Goal: Transaction & Acquisition: Purchase product/service

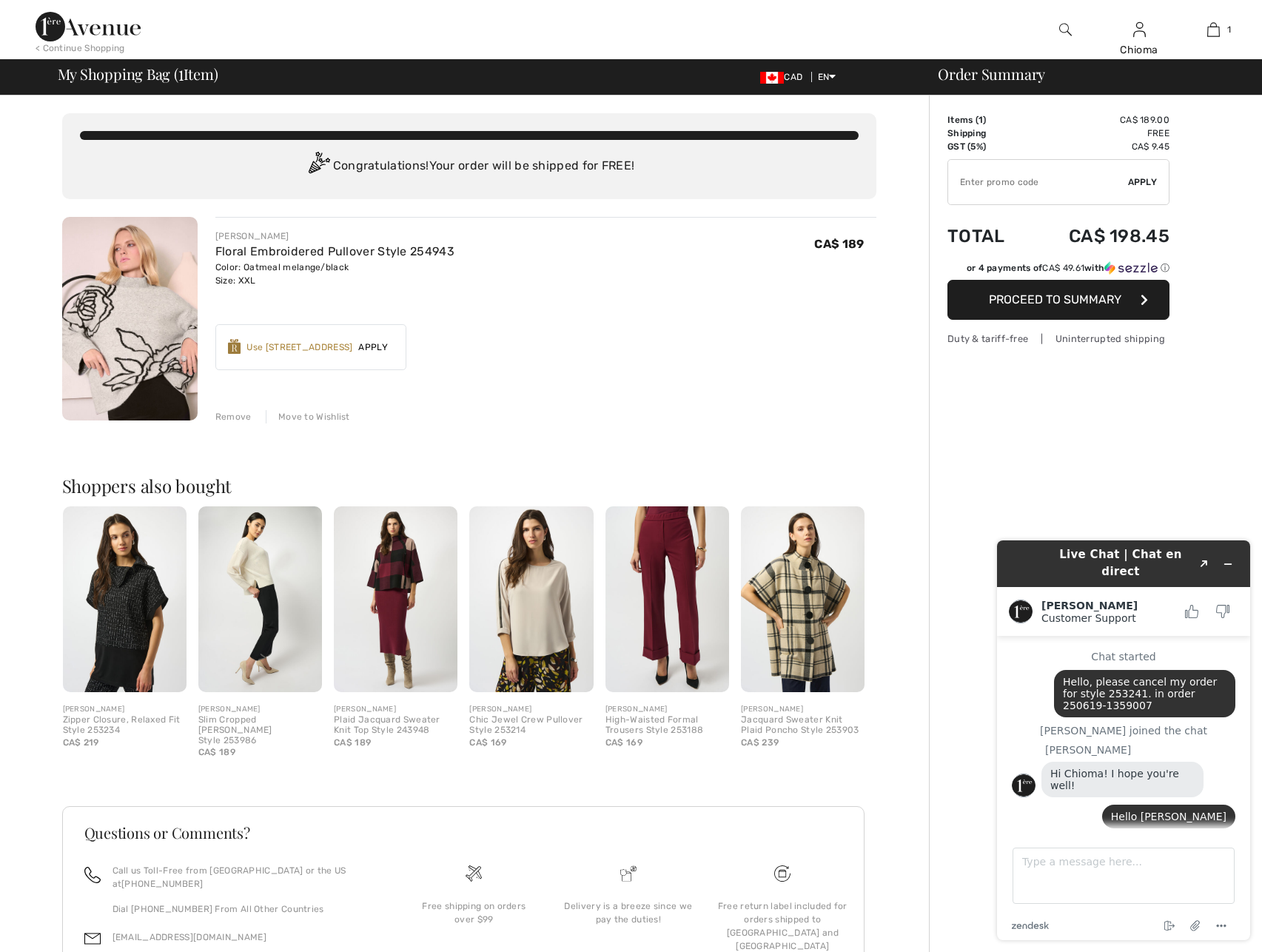
scroll to position [872, 0]
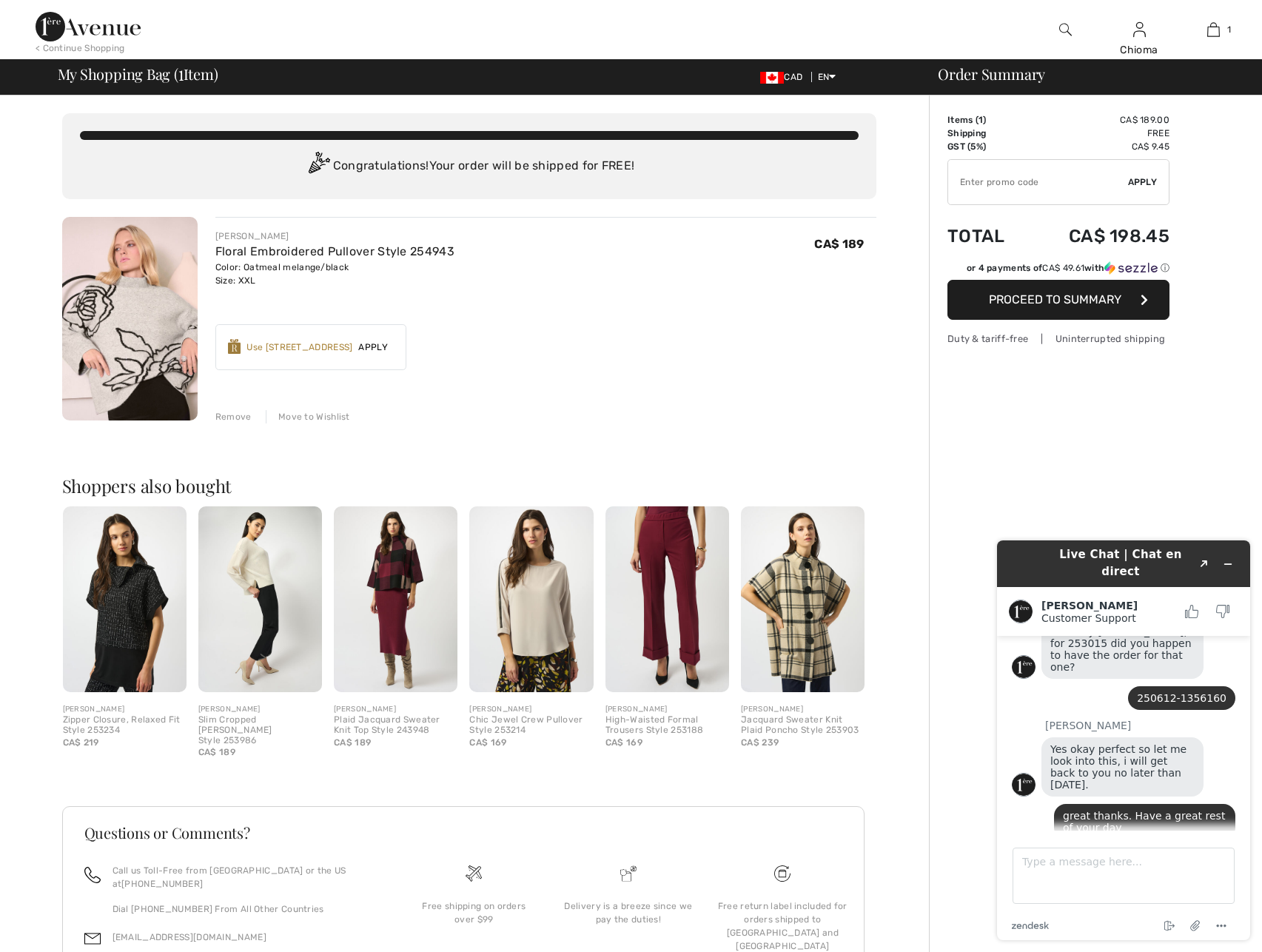
click at [1077, 180] on input "TEXT" at bounding box center [1038, 182] width 180 height 45
click at [994, 184] on input "TEXT" at bounding box center [1038, 182] width 180 height 45
paste input "AFP10685224"
type input "AFP10685224"
click at [1147, 180] on span "Apply" at bounding box center [1143, 182] width 30 height 13
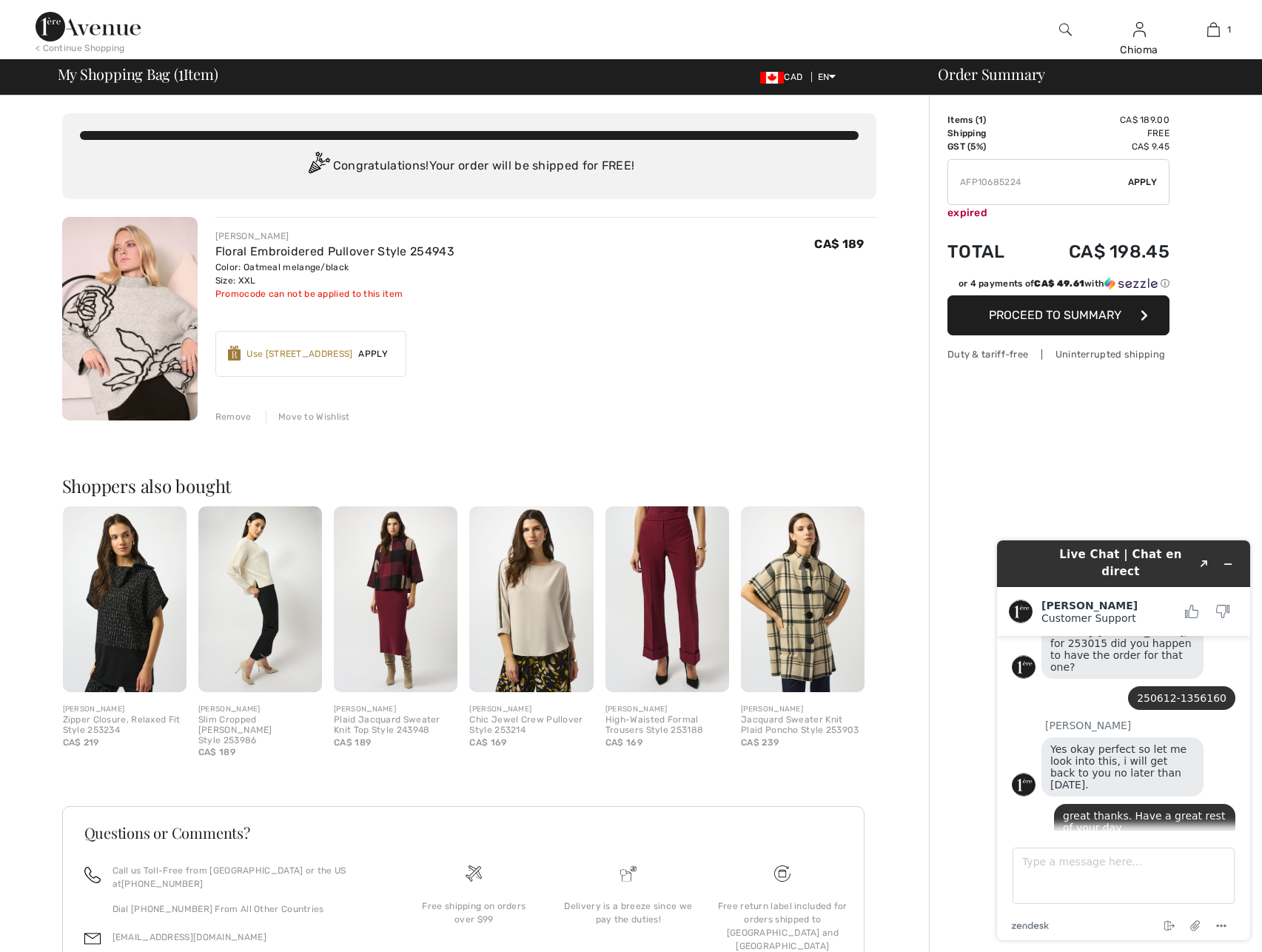
drag, startPoint x: 1042, startPoint y: 182, endPoint x: 929, endPoint y: 181, distance: 113.0
click at [929, 181] on div "Order Summary Details Items ( 1 ) CA$ 189.00 Promo code CA$ 0.00 Shipping Free …" at bounding box center [1095, 574] width 333 height 957
click at [1090, 860] on textarea "Type a message here..." at bounding box center [1123, 876] width 222 height 56
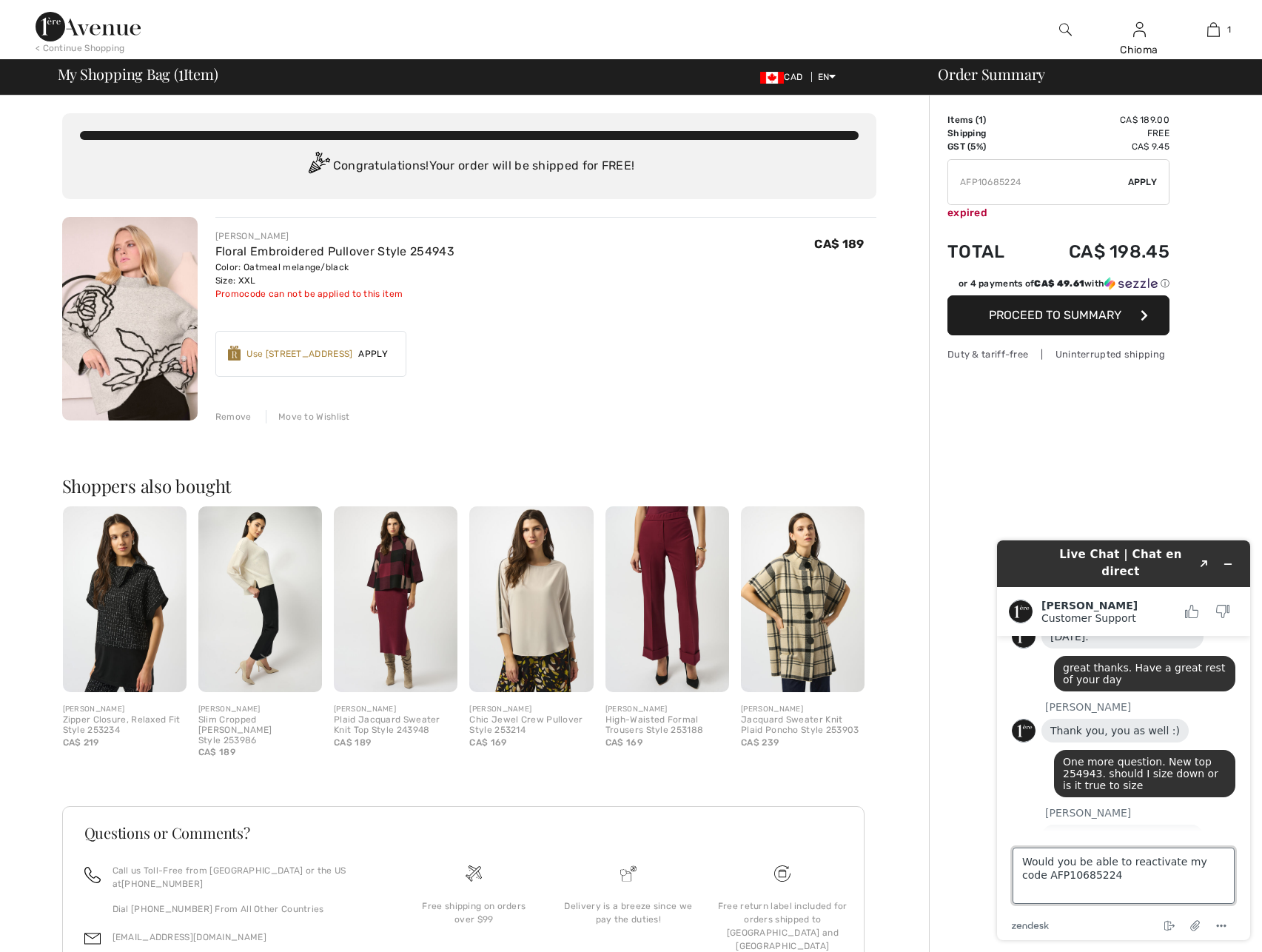
type textarea "Would you be able to reactivate my code AFP10685224?"
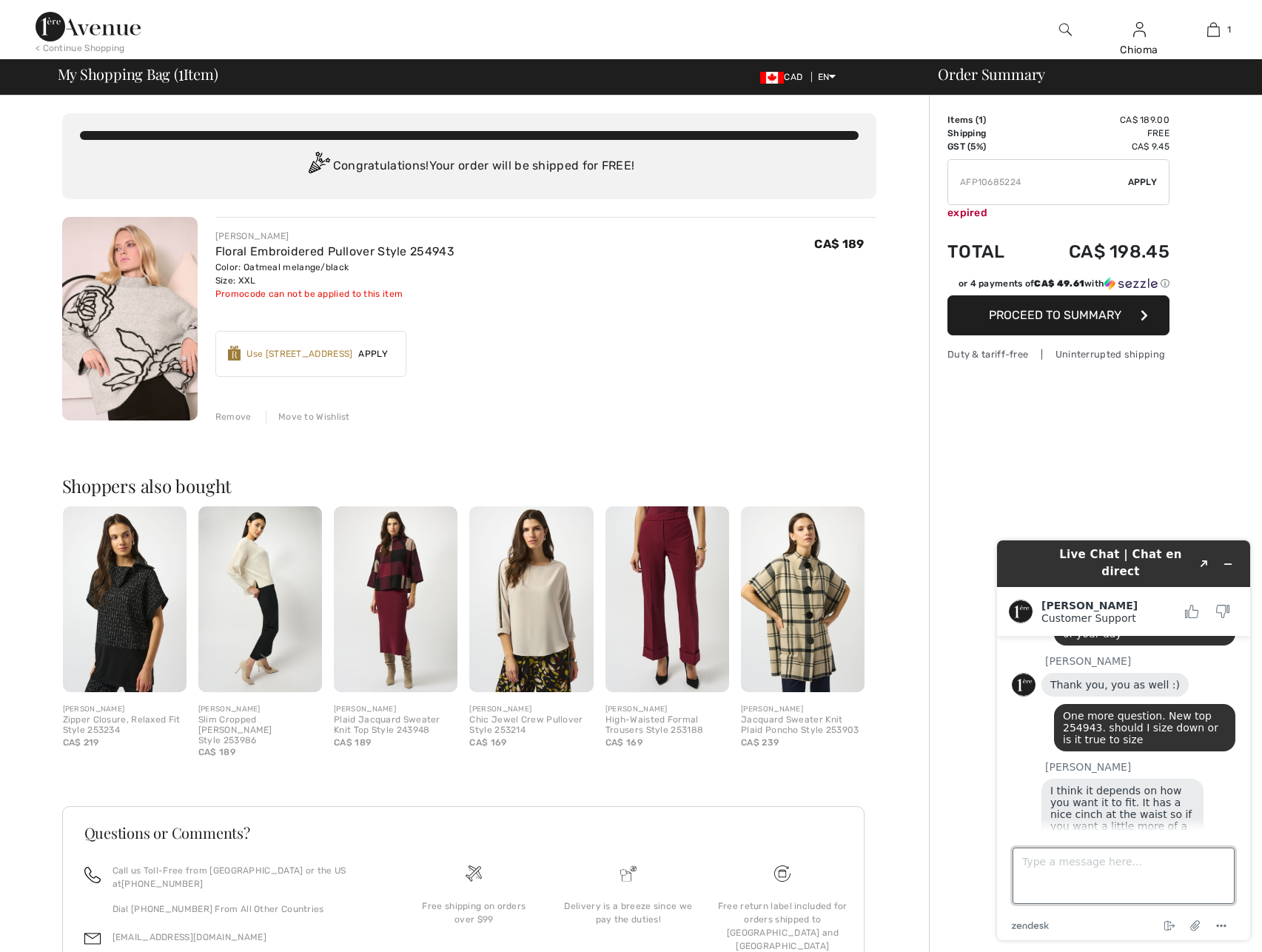
scroll to position [1116, 0]
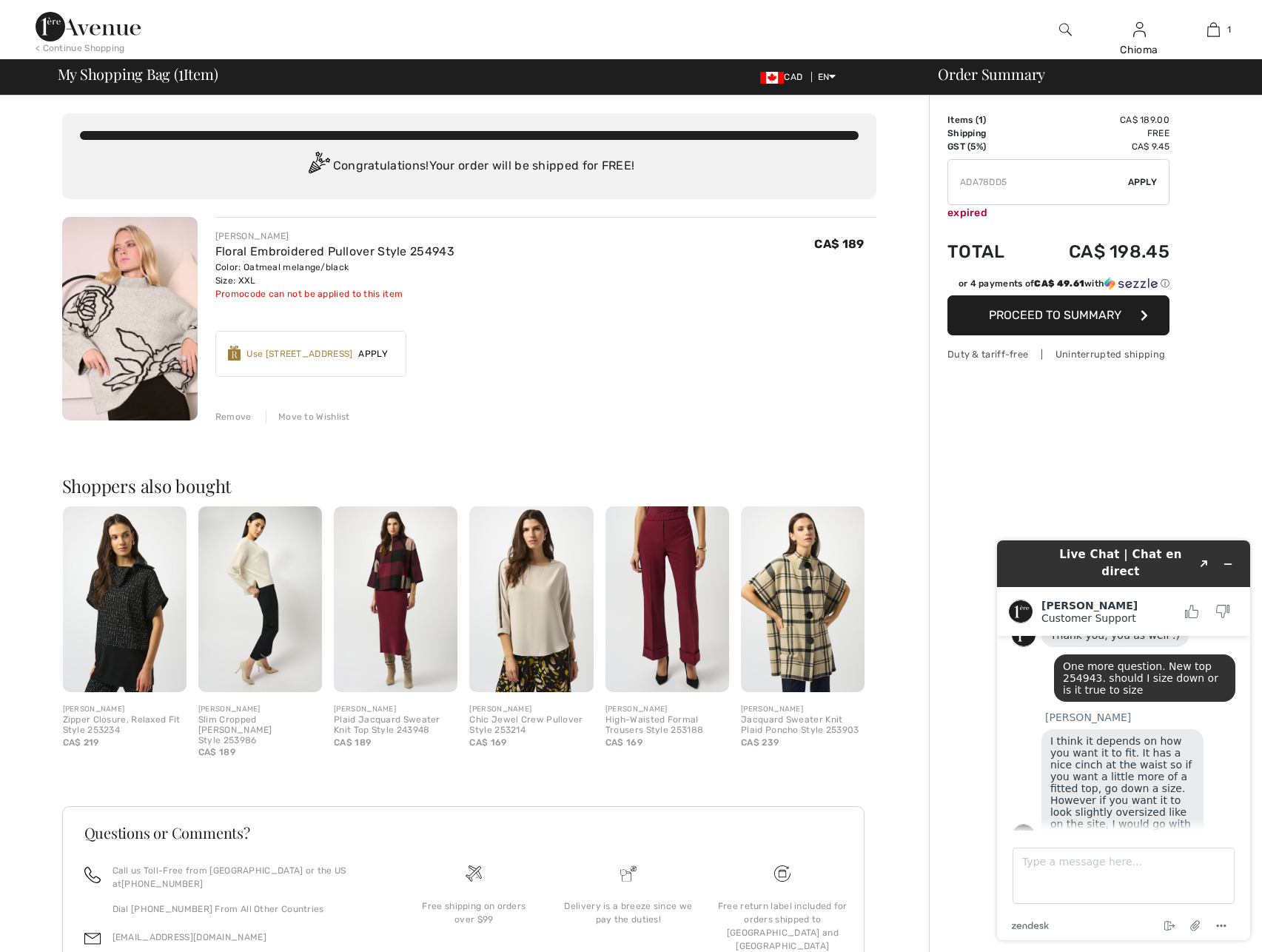
type input "ADA78DD5"
click at [1148, 181] on span "Apply" at bounding box center [1143, 182] width 30 height 13
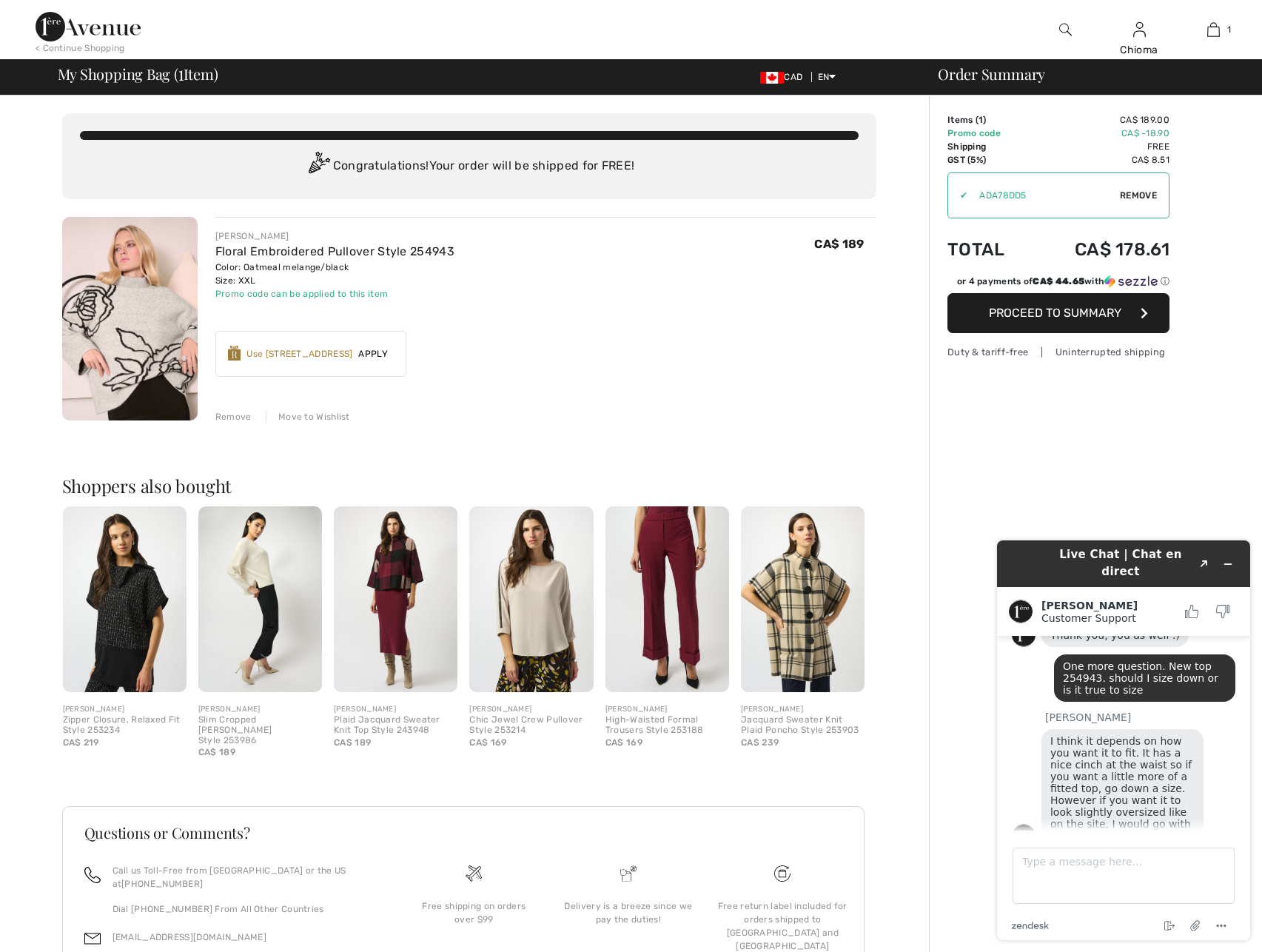
click at [1143, 191] on span "Remove" at bounding box center [1139, 195] width 37 height 13
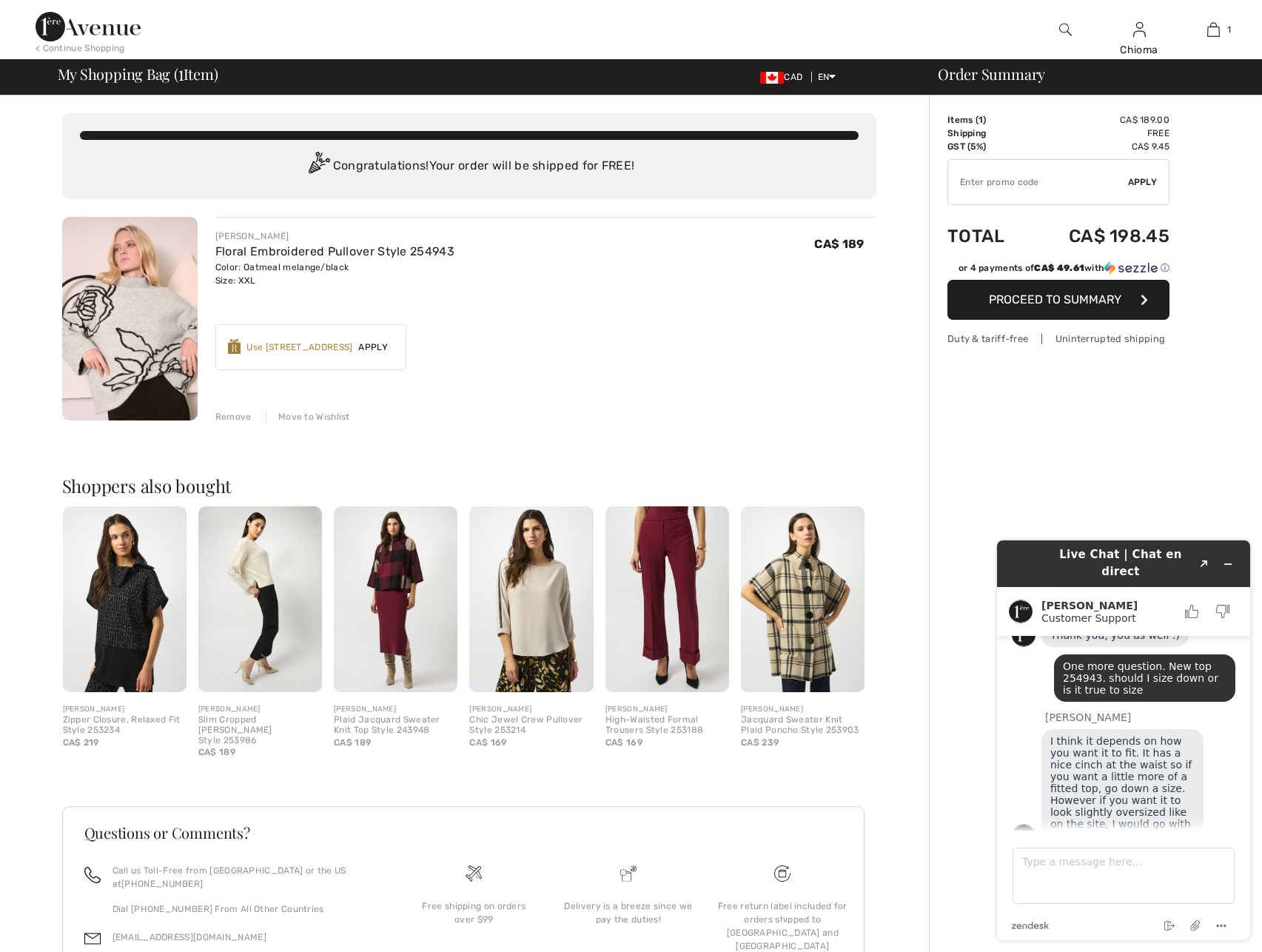
click at [383, 347] on span "Apply" at bounding box center [373, 347] width 42 height 13
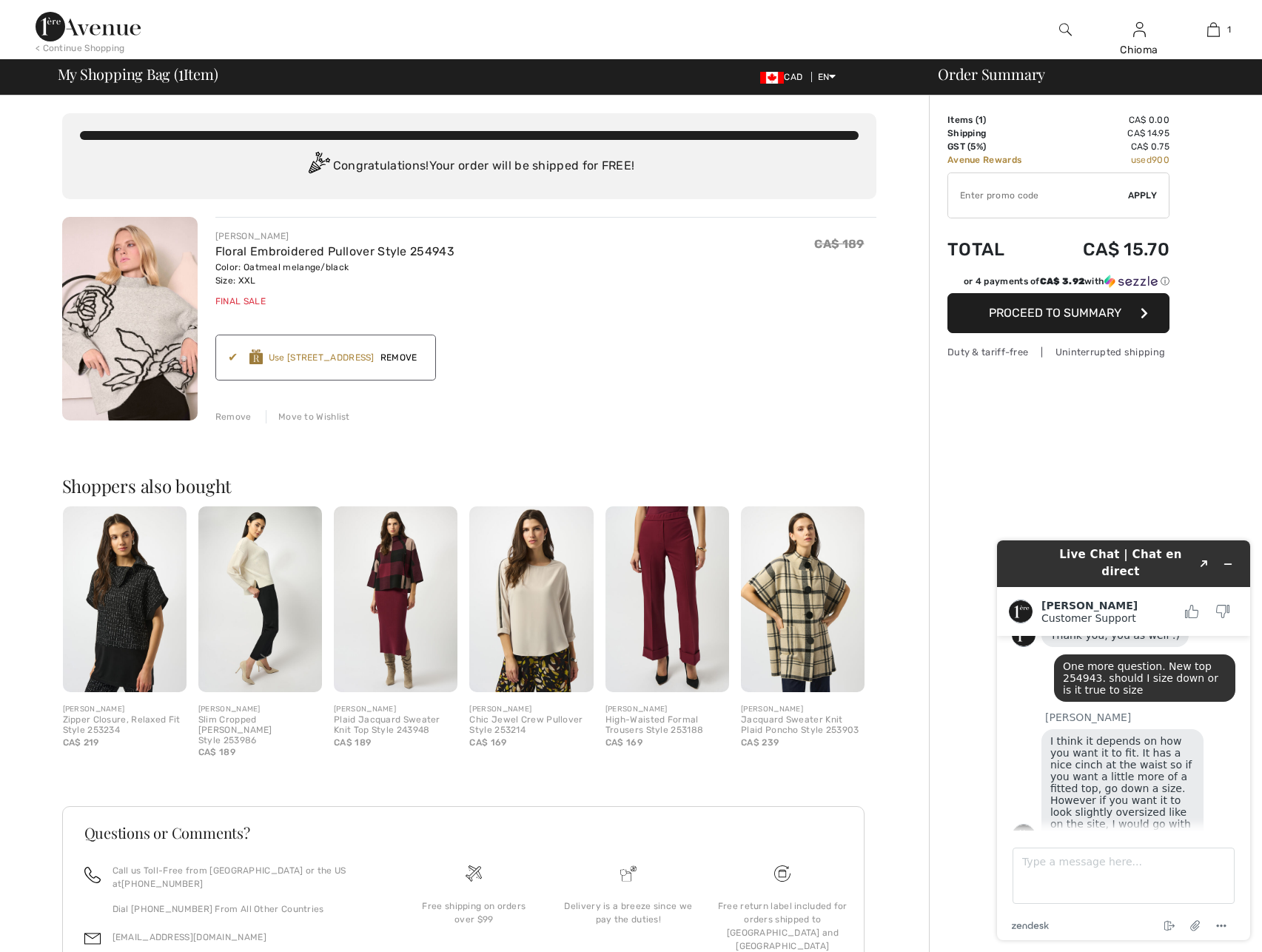
click at [1013, 185] on input "TEXT" at bounding box center [1038, 195] width 180 height 45
type input "FREESHIP"
click at [1135, 196] on span "Apply" at bounding box center [1143, 195] width 30 height 13
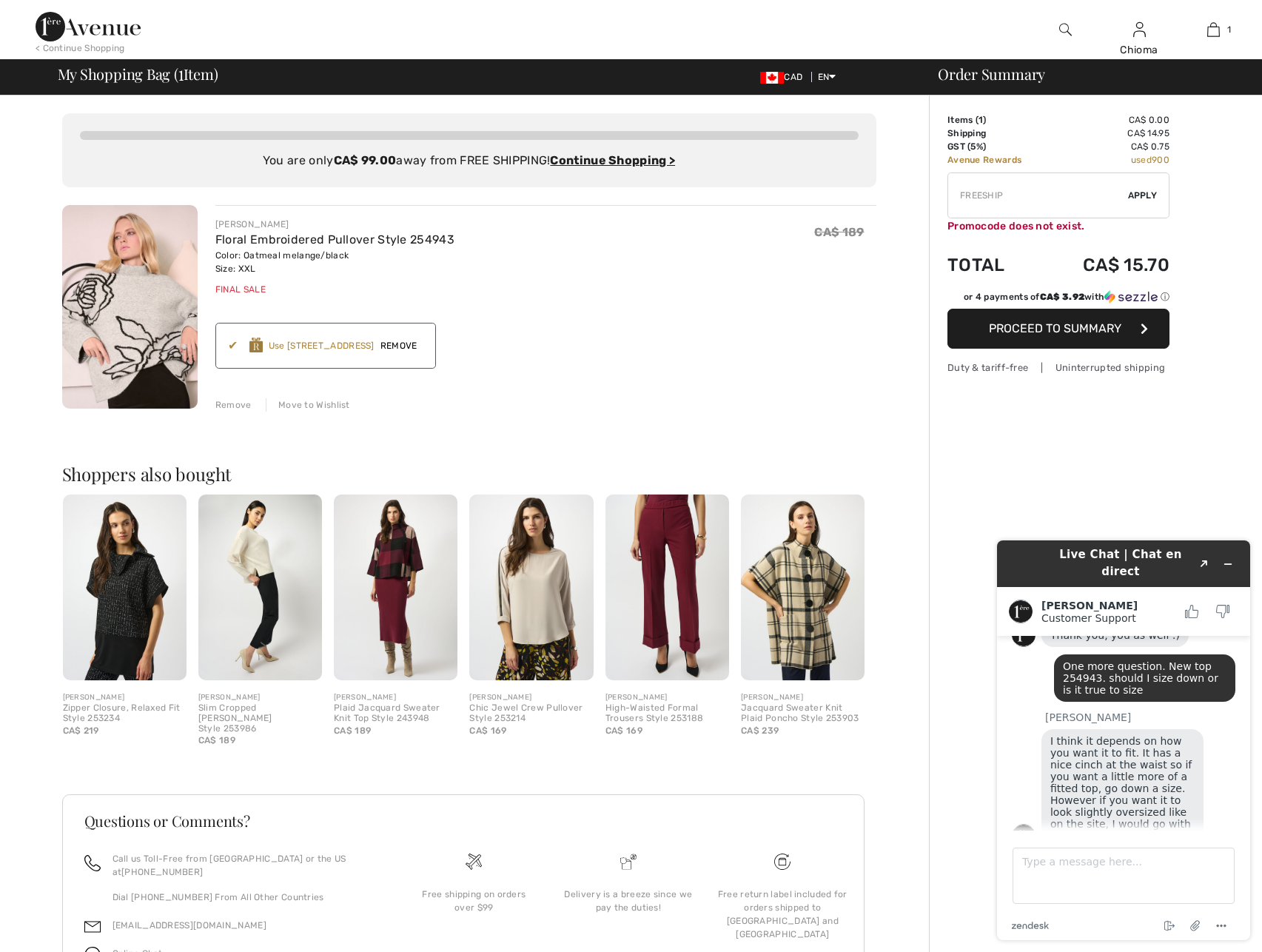
drag, startPoint x: 1046, startPoint y: 196, endPoint x: 926, endPoint y: 199, distance: 120.0
click at [926, 199] on div "You are only CA$ 99.00 away from FREE SHIPPING! Continue Shopping > Congratulat…" at bounding box center [636, 568] width 1254 height 945
click at [1139, 198] on span "Apply" at bounding box center [1143, 195] width 30 height 13
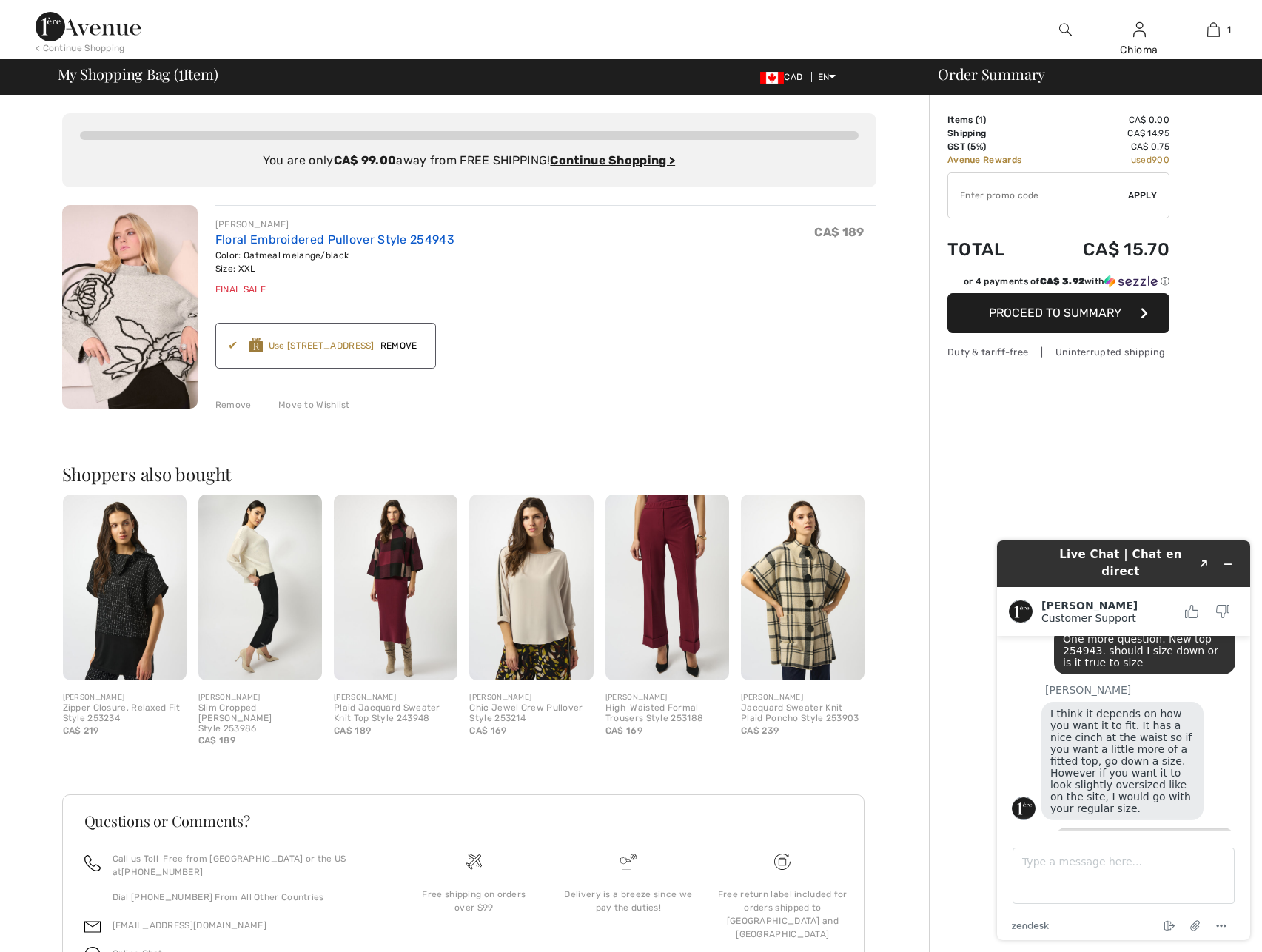
click at [261, 237] on link "Floral Embroidered Pullover Style 254943" at bounding box center [335, 239] width 239 height 14
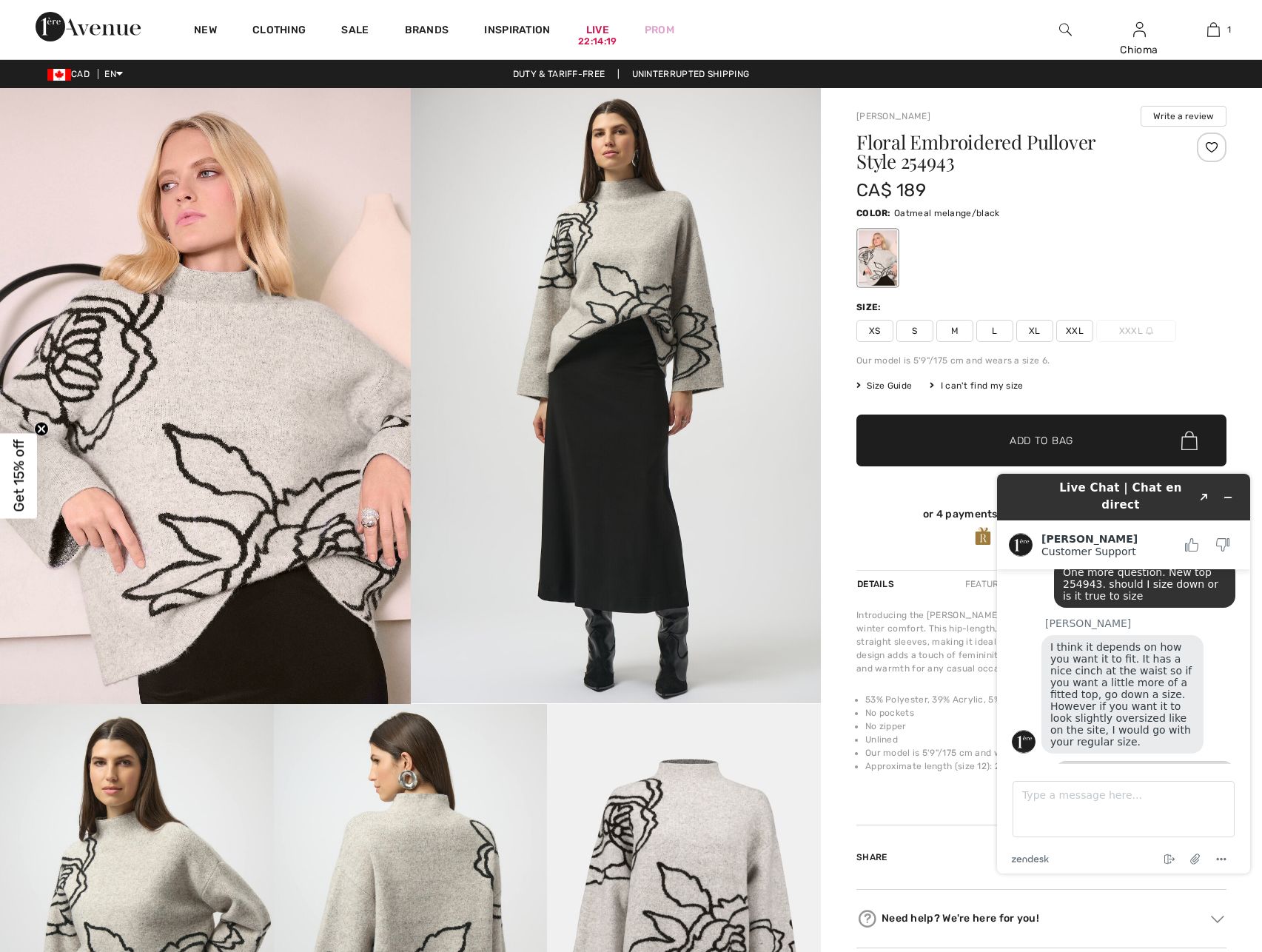
click at [1074, 327] on span "XXL" at bounding box center [1075, 331] width 37 height 22
click at [1008, 436] on span "✔ Added to Bag" at bounding box center [1019, 440] width 90 height 16
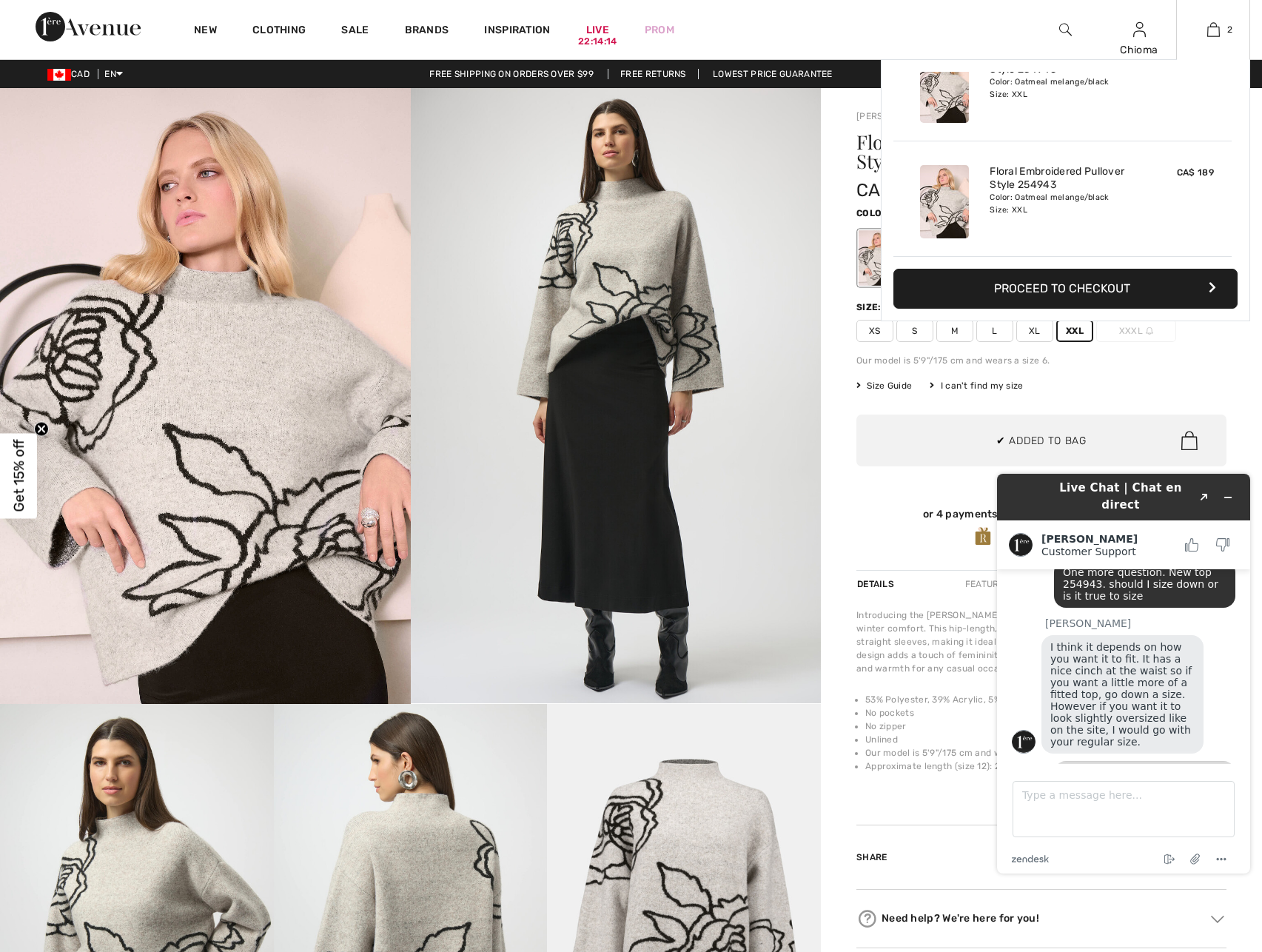
click at [1047, 291] on button "Proceed to Checkout" at bounding box center [1066, 288] width 344 height 40
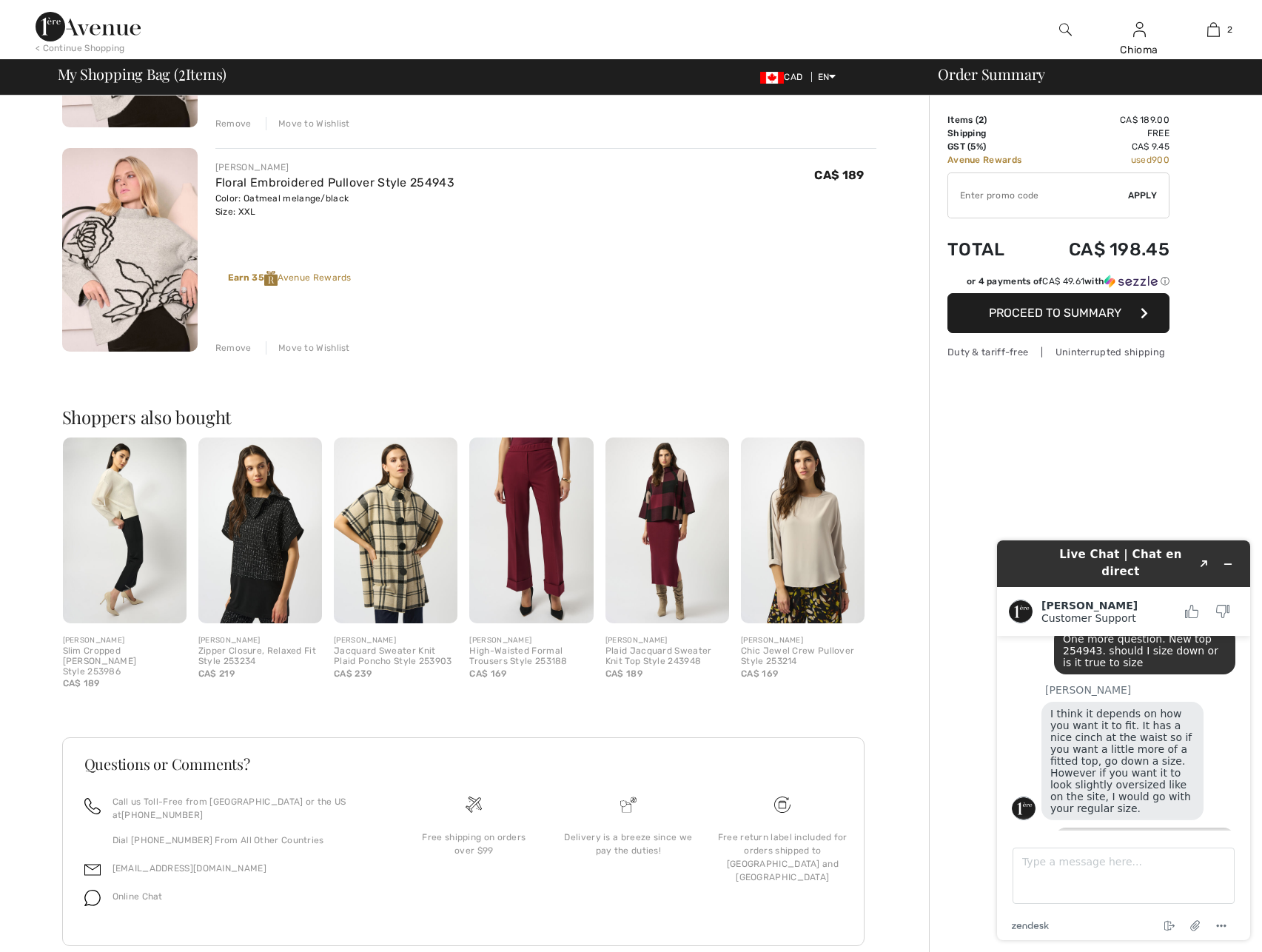
scroll to position [302, 0]
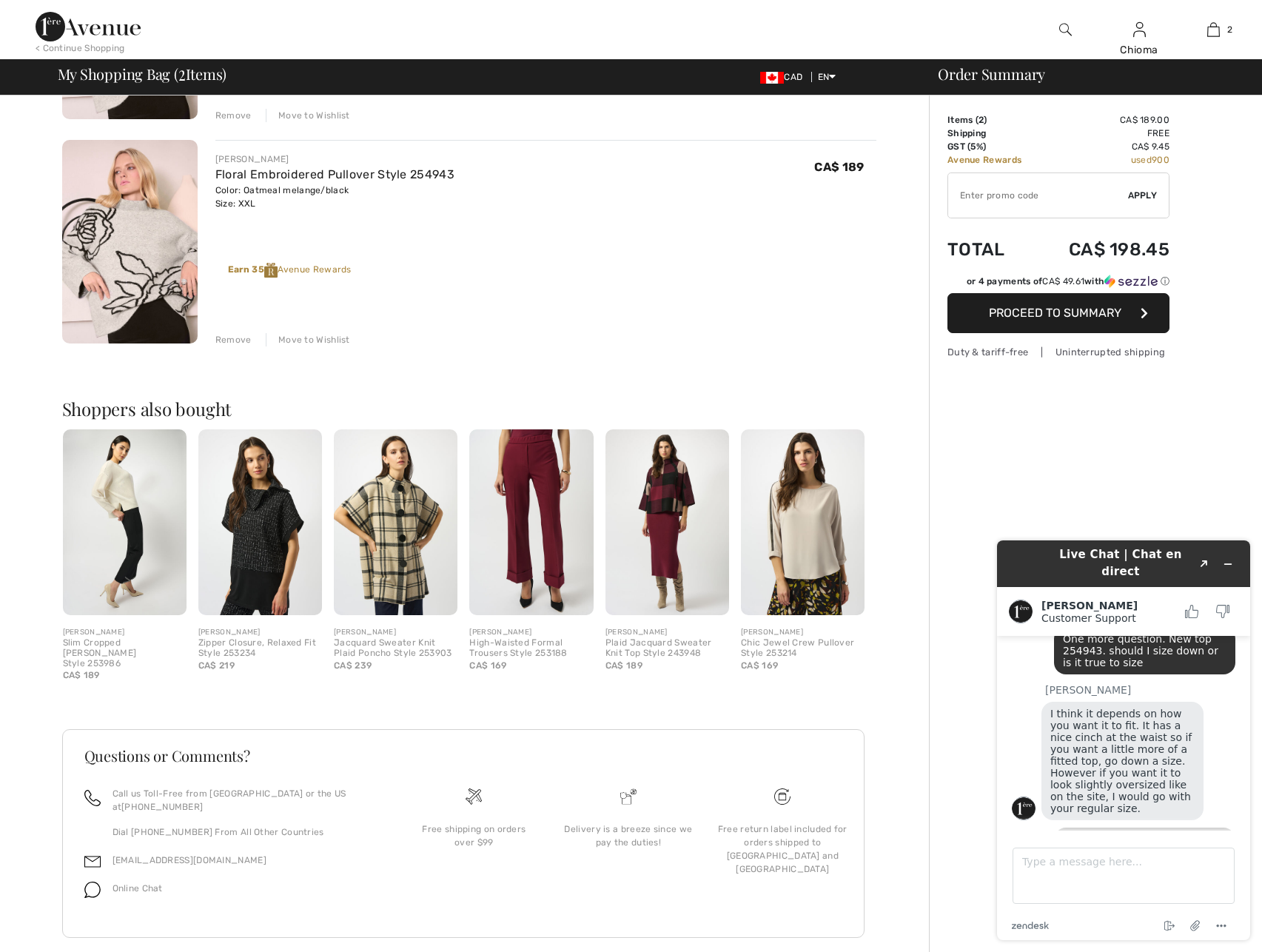
click at [1002, 309] on span "Proceed to Summary" at bounding box center [1055, 313] width 132 height 14
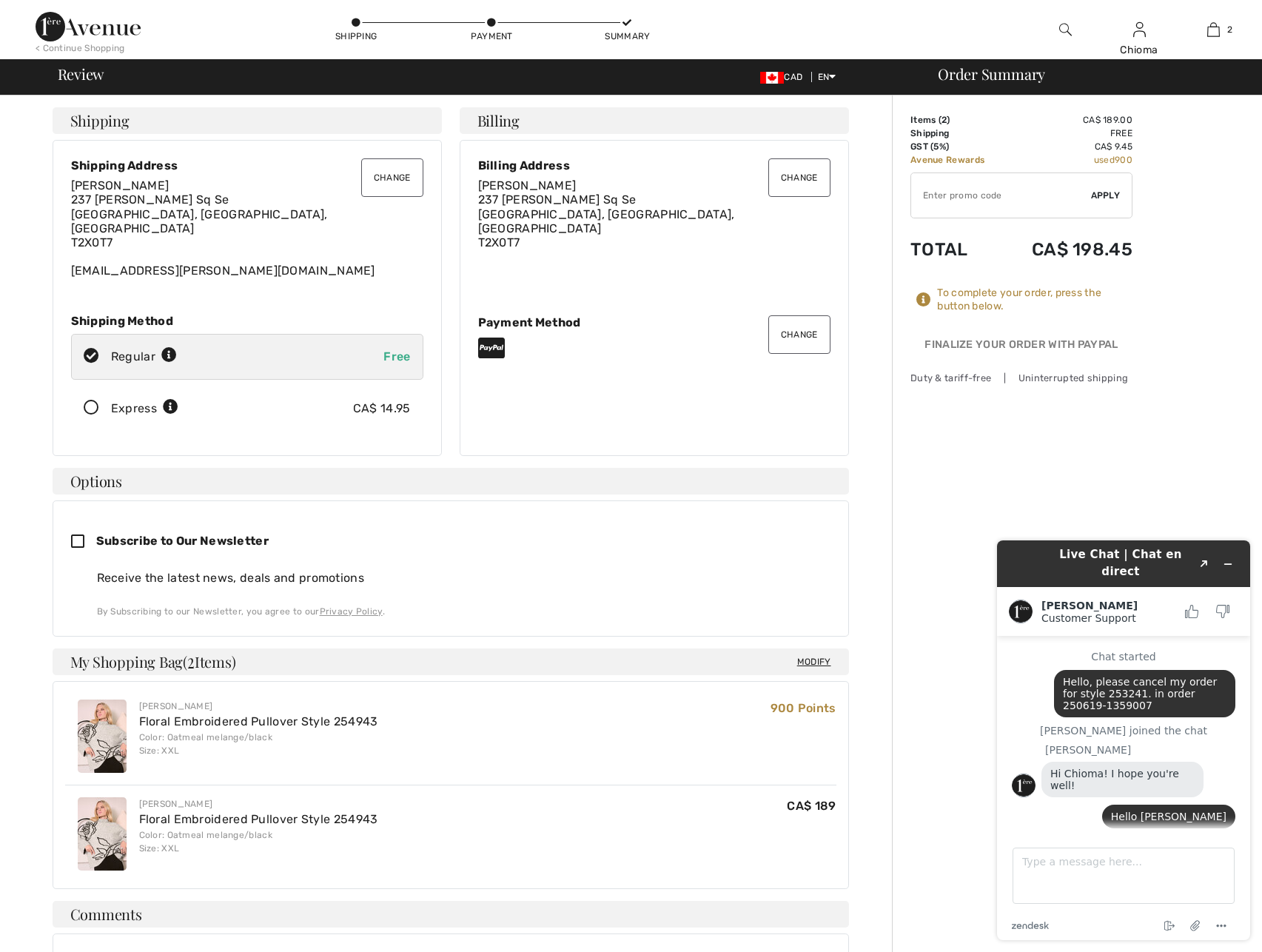
scroll to position [1143, 0]
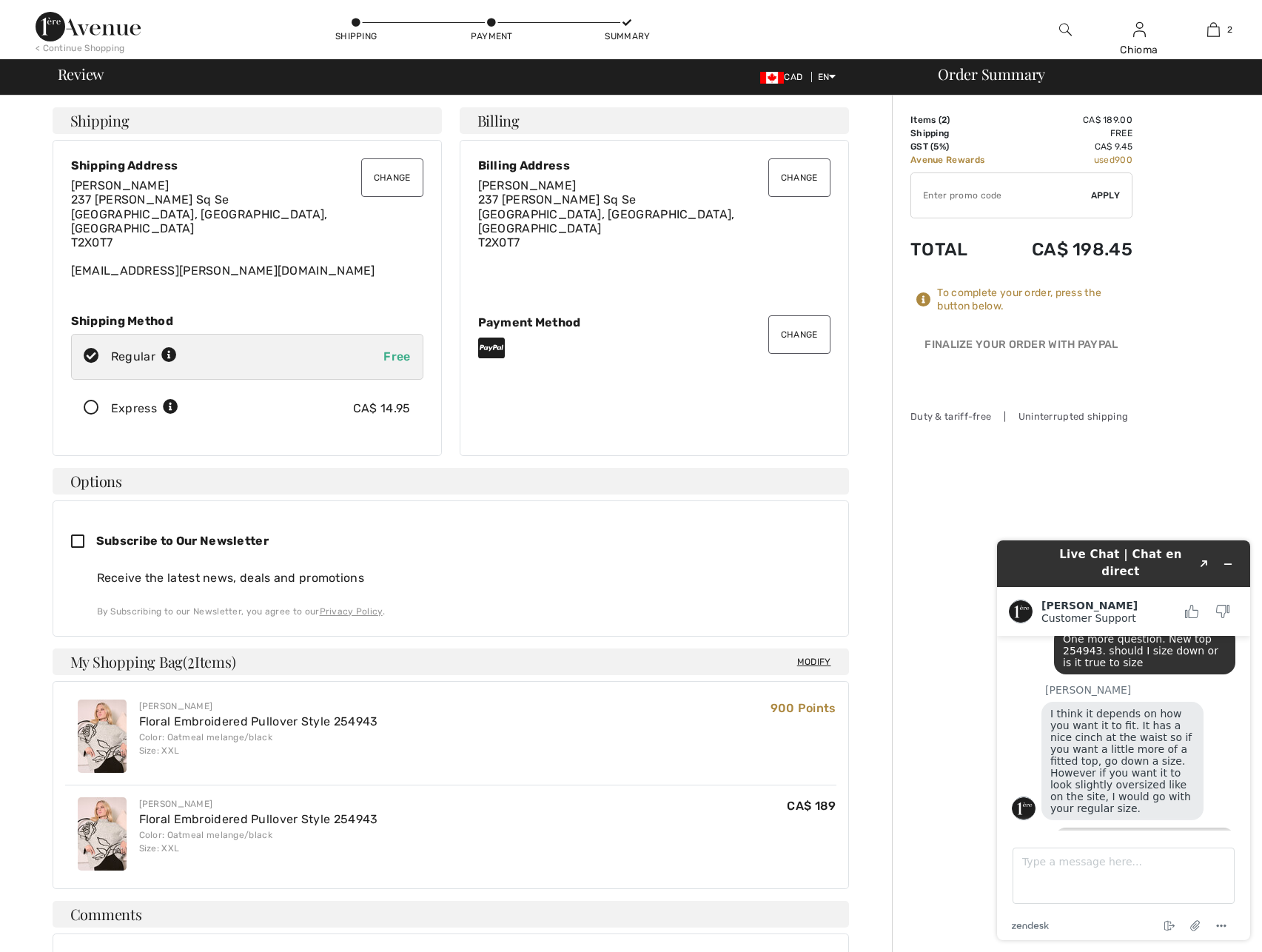
click at [90, 400] on icon at bounding box center [91, 408] width 39 height 16
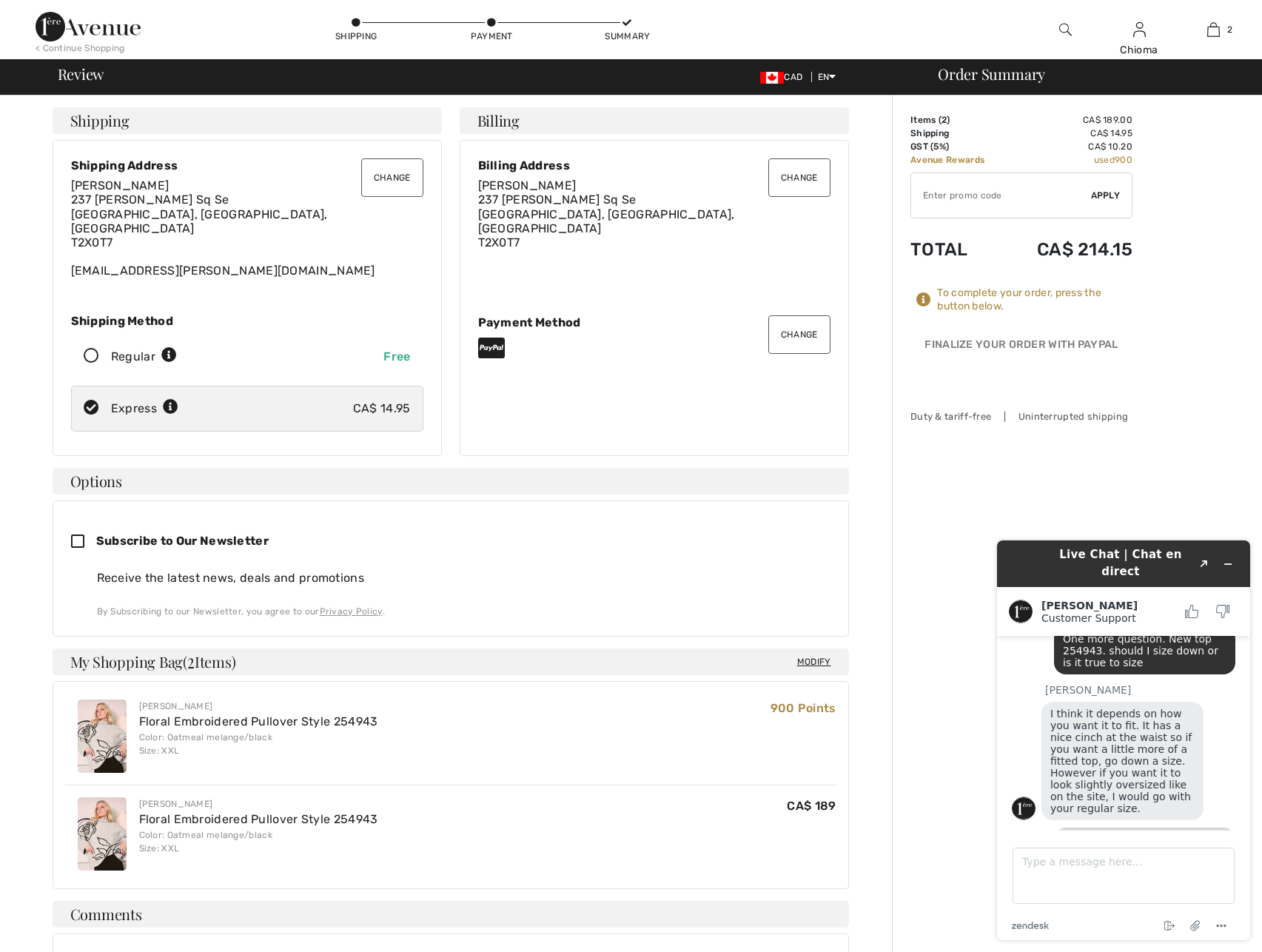
click at [987, 194] on input "TEXT" at bounding box center [1000, 195] width 180 height 45
click at [1116, 192] on span "Apply" at bounding box center [1107, 195] width 30 height 13
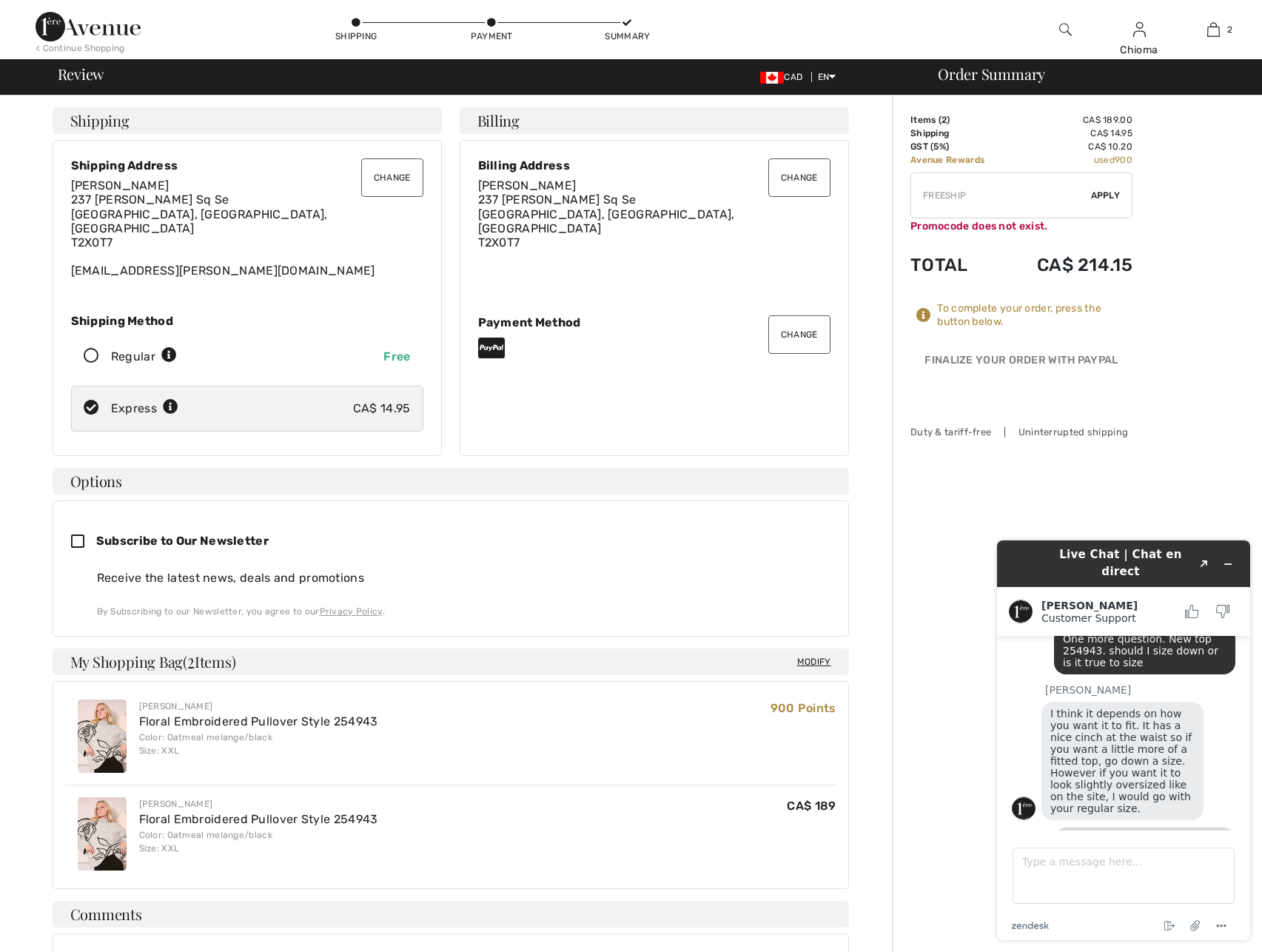
drag, startPoint x: 1040, startPoint y: 202, endPoint x: 907, endPoint y: 202, distance: 133.0
click at [907, 202] on div "Order Summary Details Items ( 2 ) CA$ 189.00 Promo code CA$ 0.00 Shipping CA$ 1…" at bounding box center [1078, 711] width 370 height 1231
type input "SHIPFREE"
click at [1096, 196] on span "Apply" at bounding box center [1107, 195] width 30 height 13
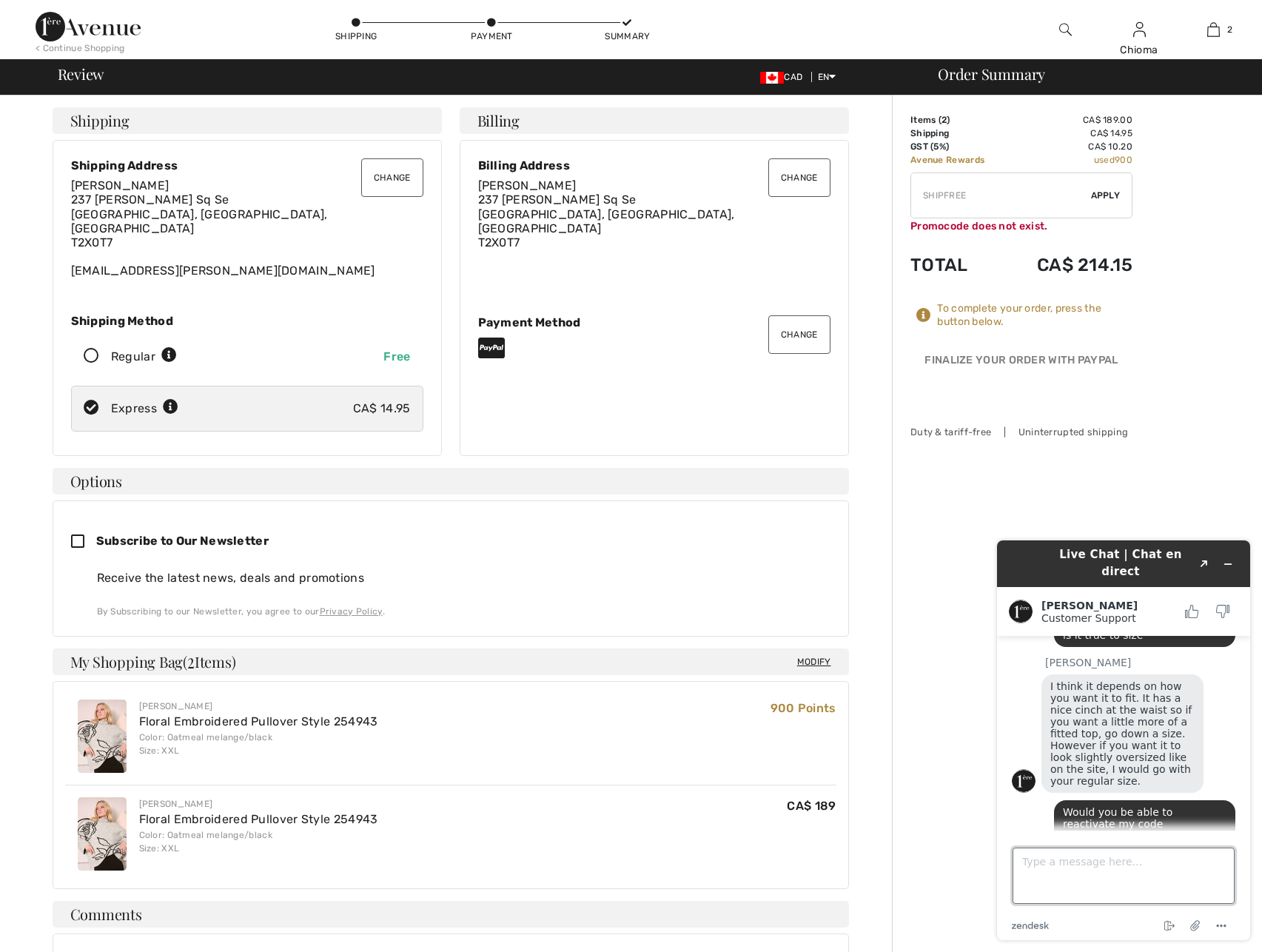
click at [1069, 882] on textarea "Type a message here..." at bounding box center [1123, 876] width 222 height 56
type textarea "Thanks again for your help"
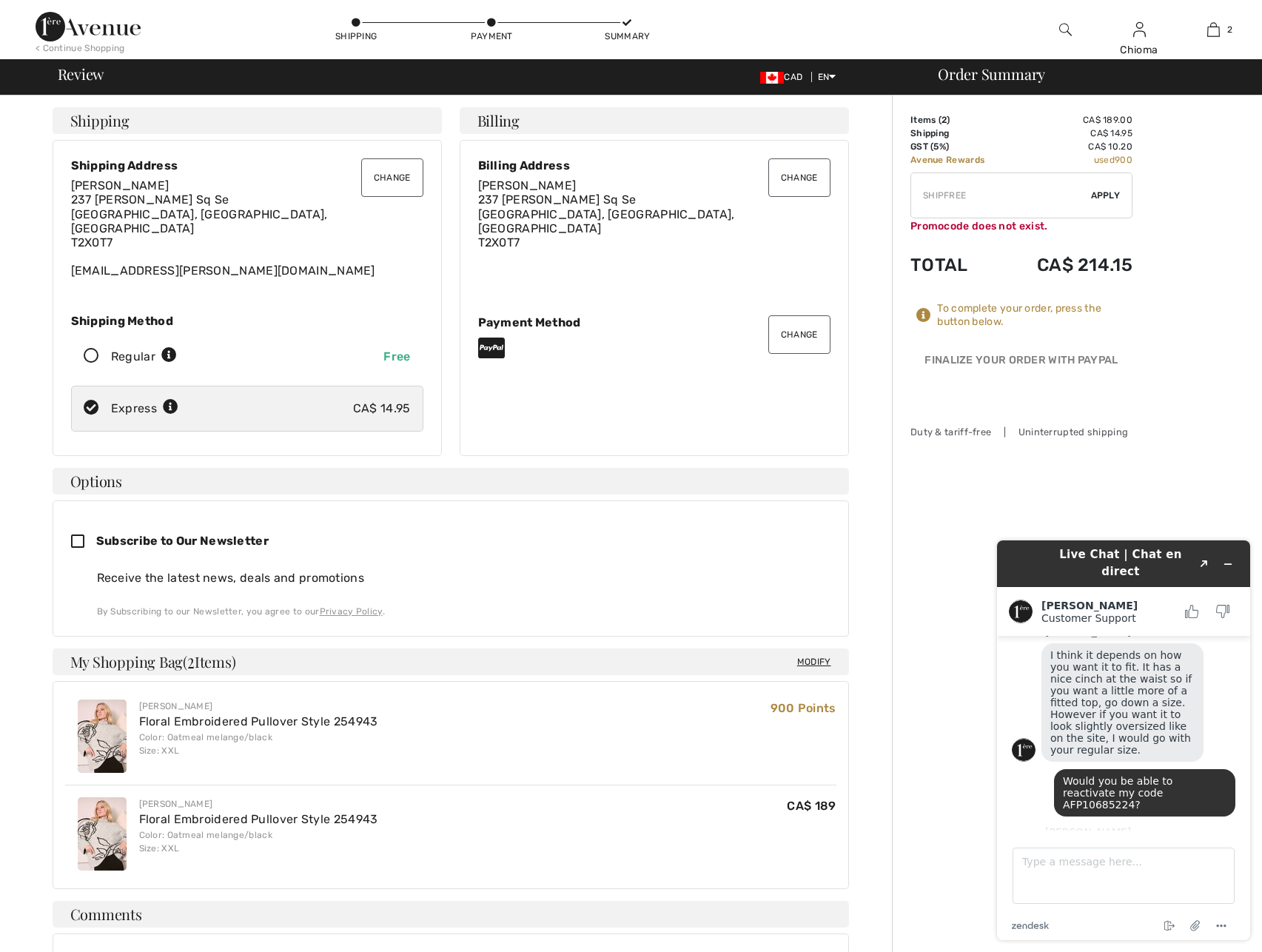
click at [88, 349] on icon at bounding box center [91, 356] width 39 height 16
radio input "true"
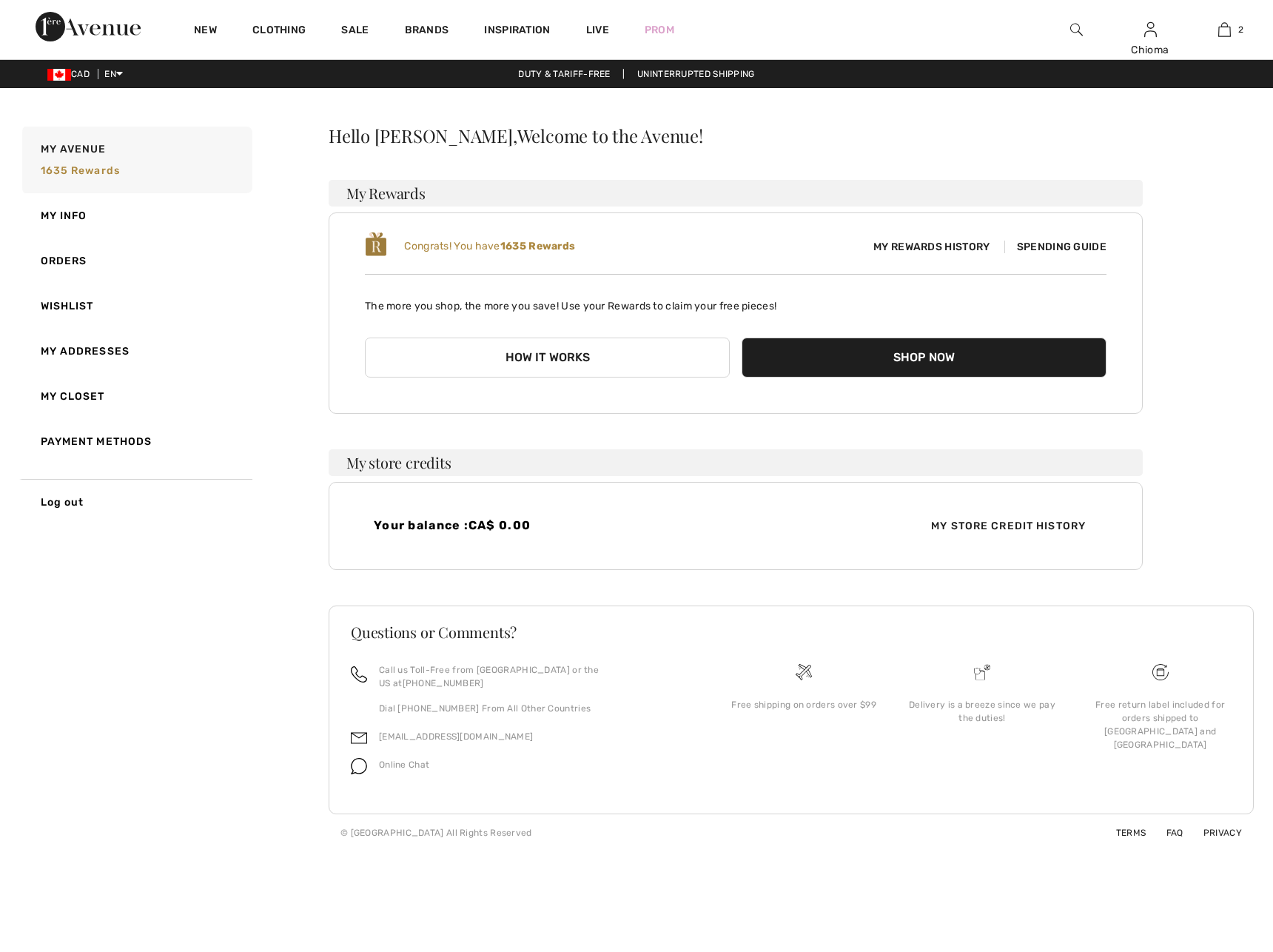
checkbox input "true"
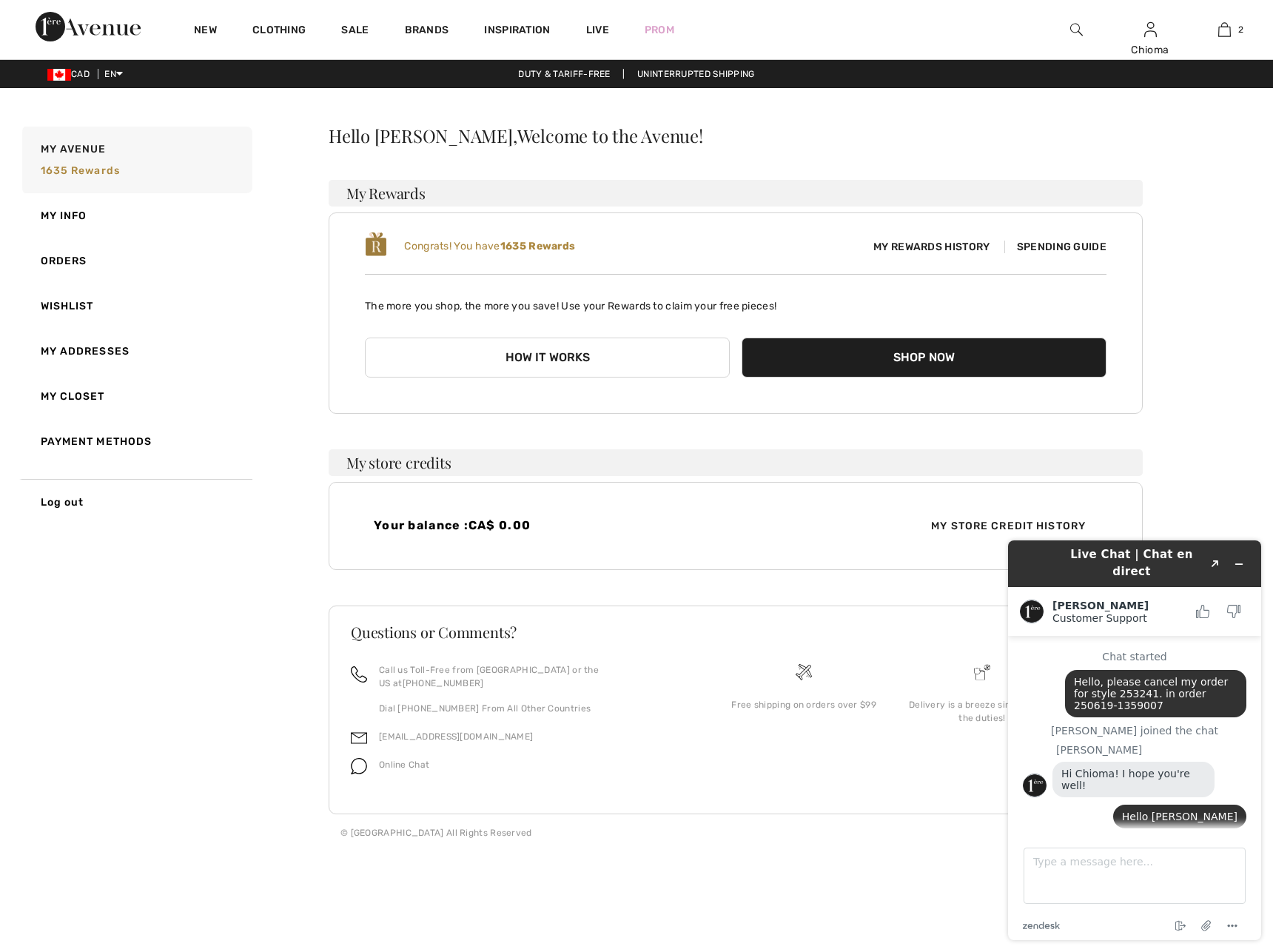
scroll to position [1353, 0]
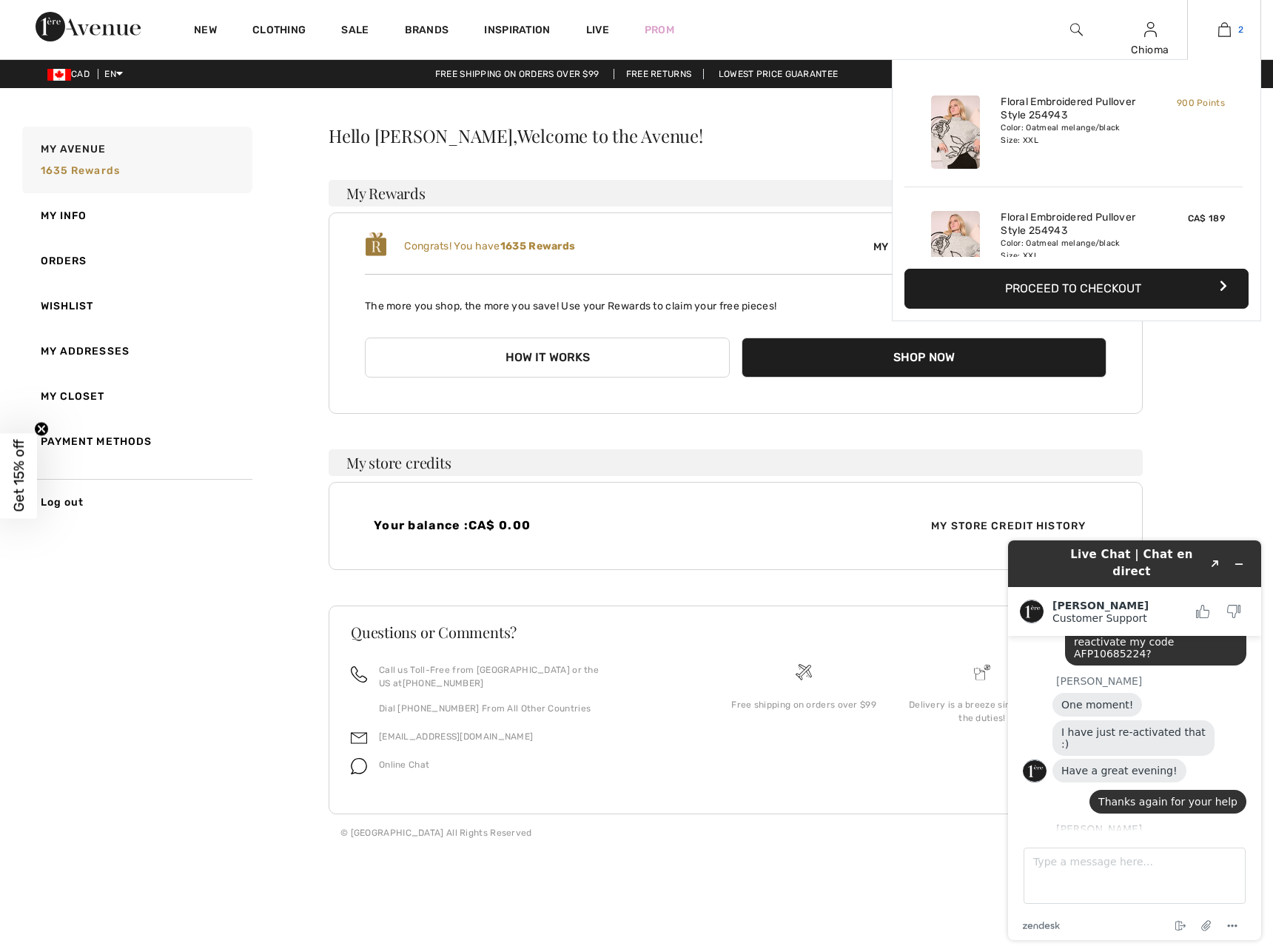
click at [1210, 37] on link "2" at bounding box center [1225, 29] width 73 height 18
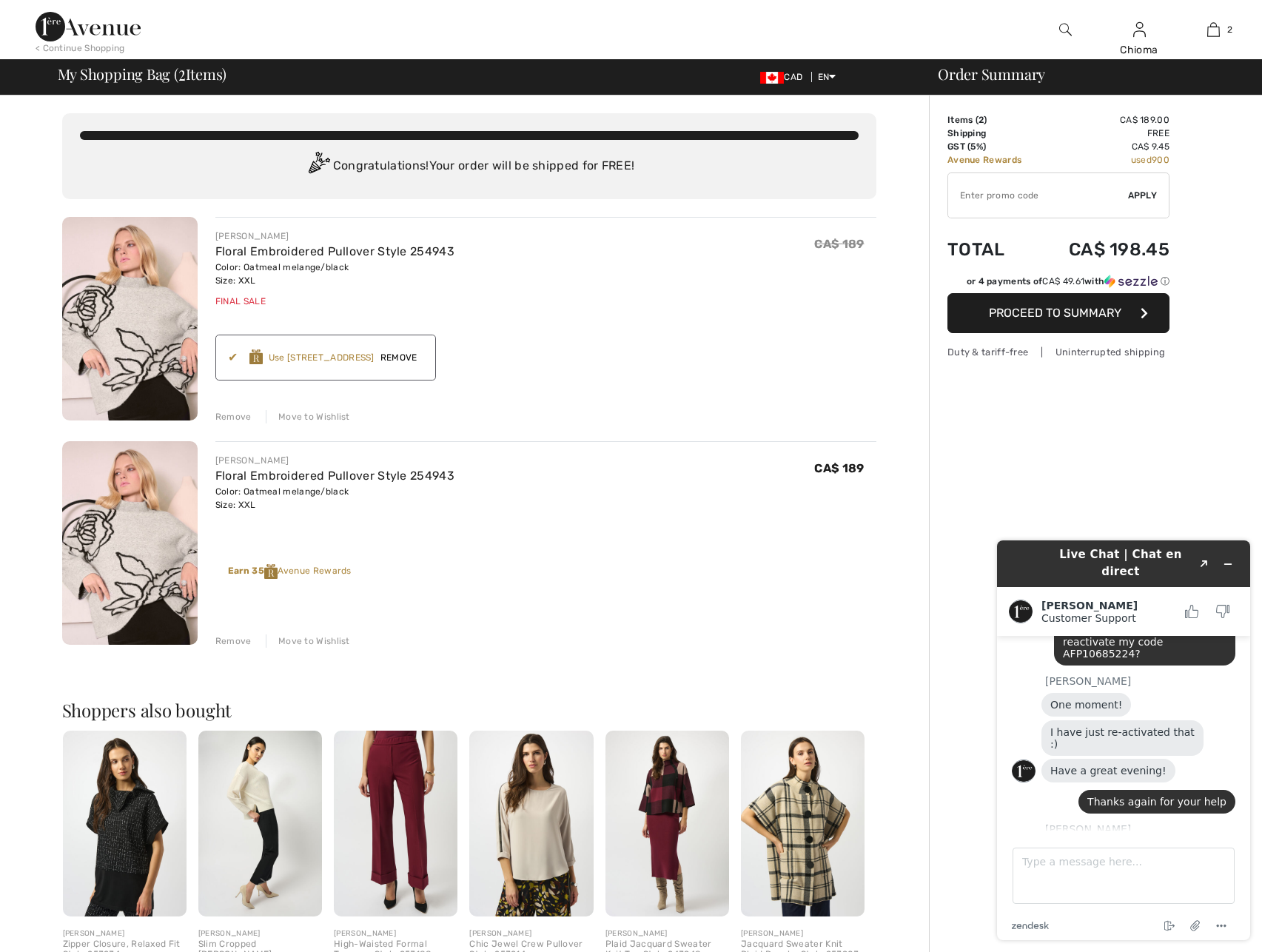
click at [230, 638] on div "Remove" at bounding box center [234, 641] width 36 height 13
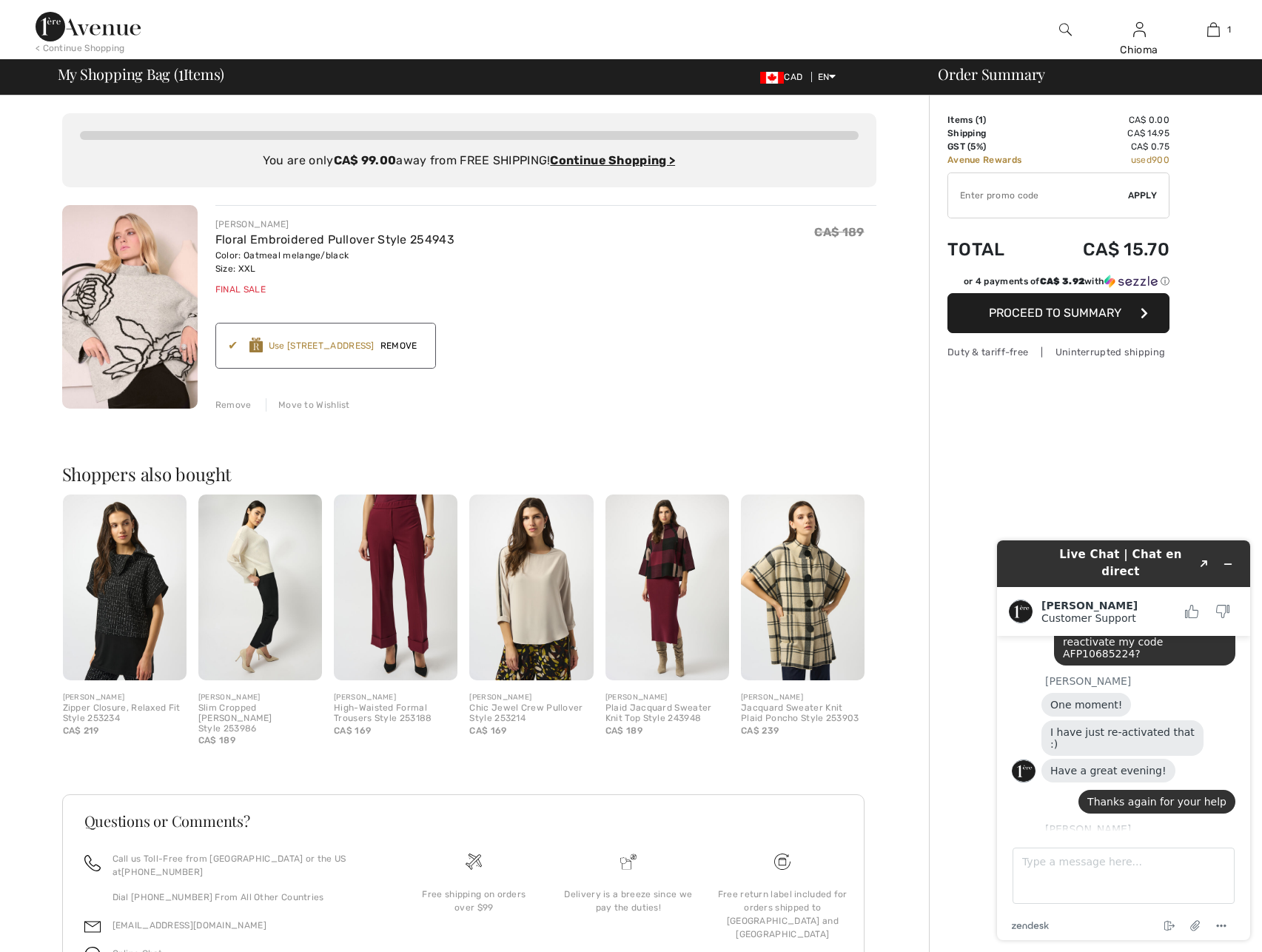
click at [989, 195] on input "TEXT" at bounding box center [1038, 195] width 180 height 45
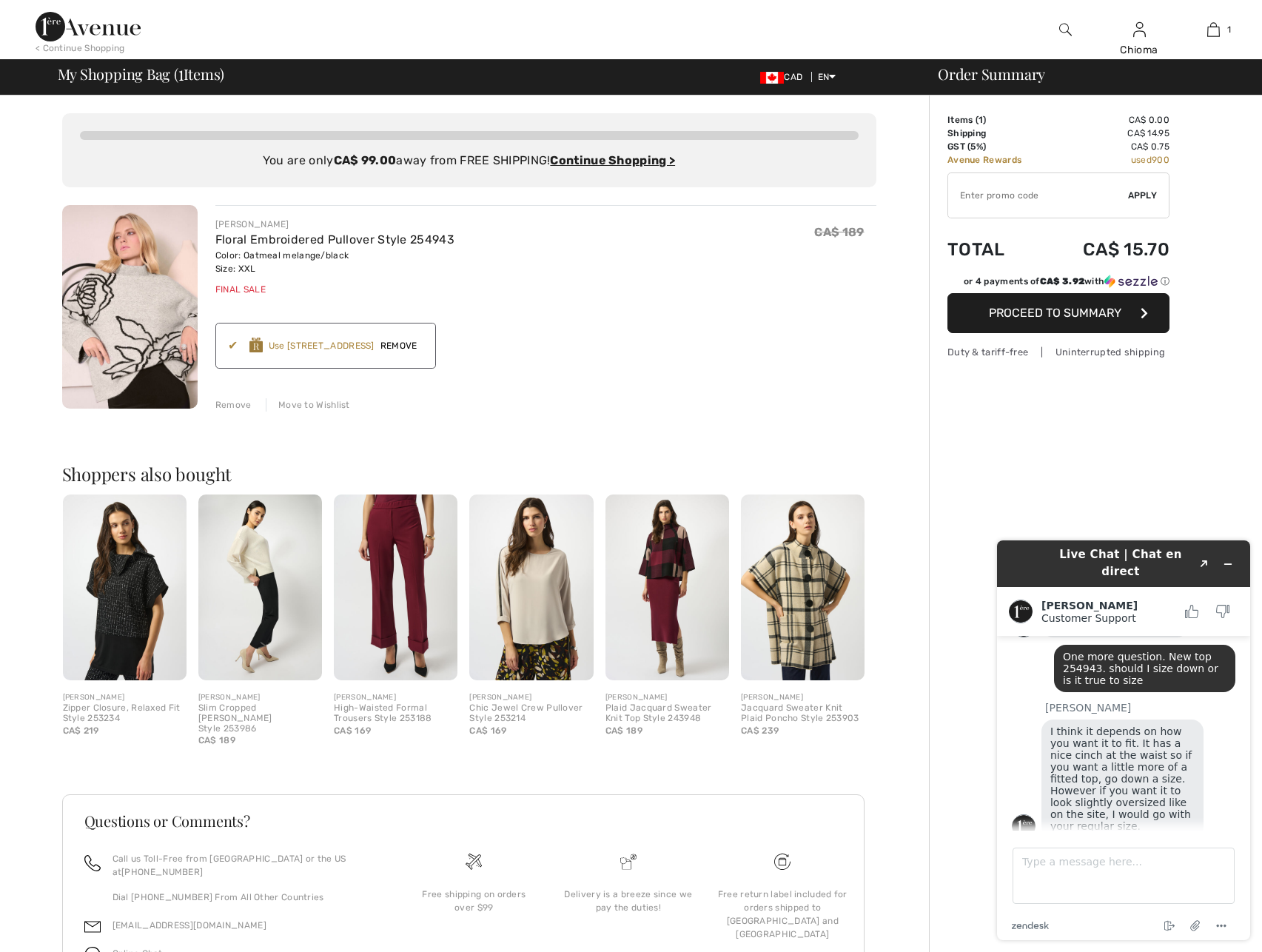
scroll to position [1131, 0]
drag, startPoint x: 1087, startPoint y: 742, endPoint x: 1144, endPoint y: 744, distance: 57.0
click at [1144, 846] on span "Would you be able to reactivate my code AFP10685224?" at bounding box center [1120, 864] width 114 height 35
copy span "AFP10685224"
click at [990, 195] on input "TEXT" at bounding box center [1038, 195] width 180 height 45
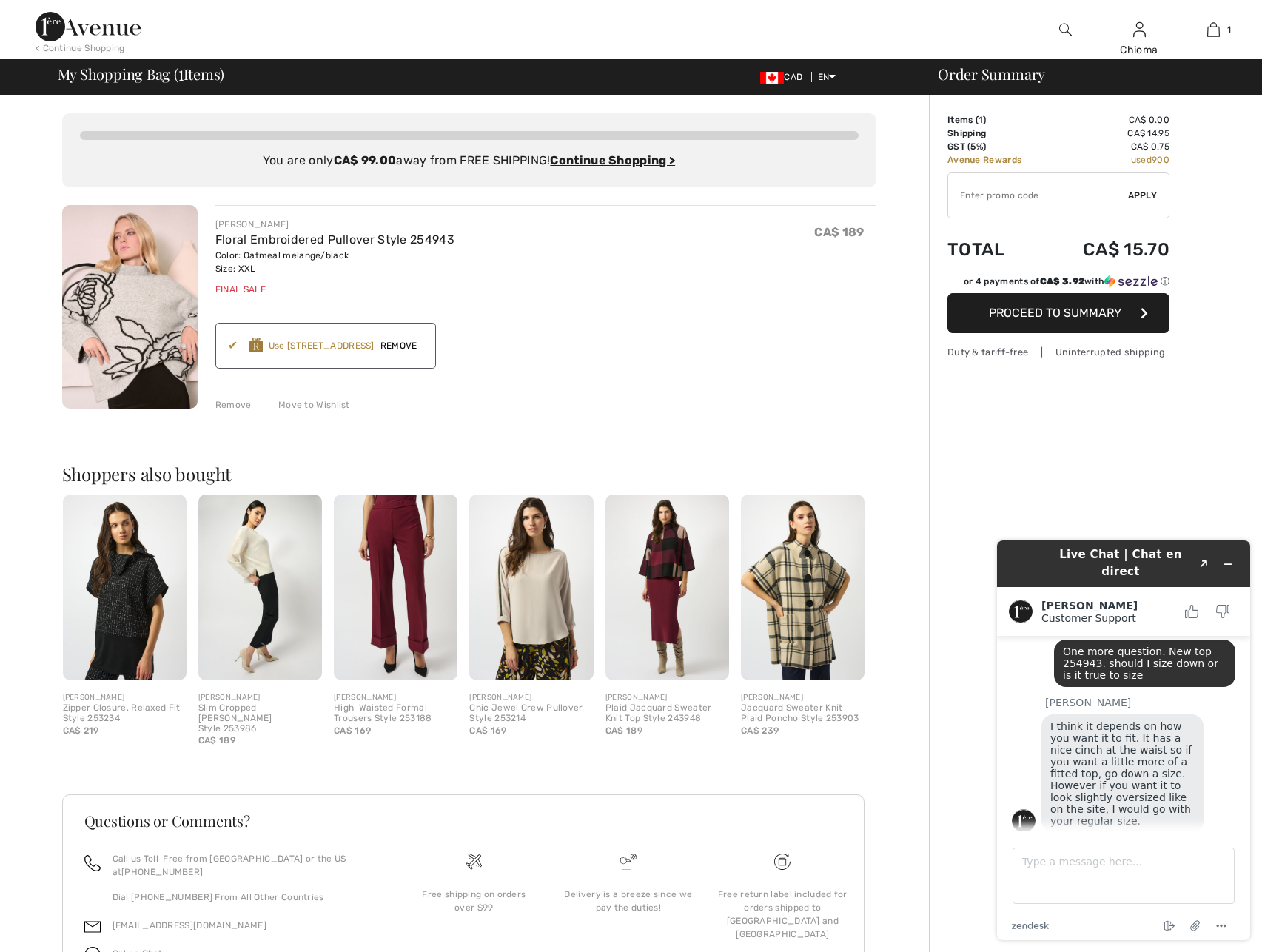
paste input "AFP10685224"
type input "AFP10685224"
click at [1138, 193] on span "Apply" at bounding box center [1143, 195] width 30 height 13
click at [1125, 192] on span "Remove" at bounding box center [1139, 195] width 37 height 13
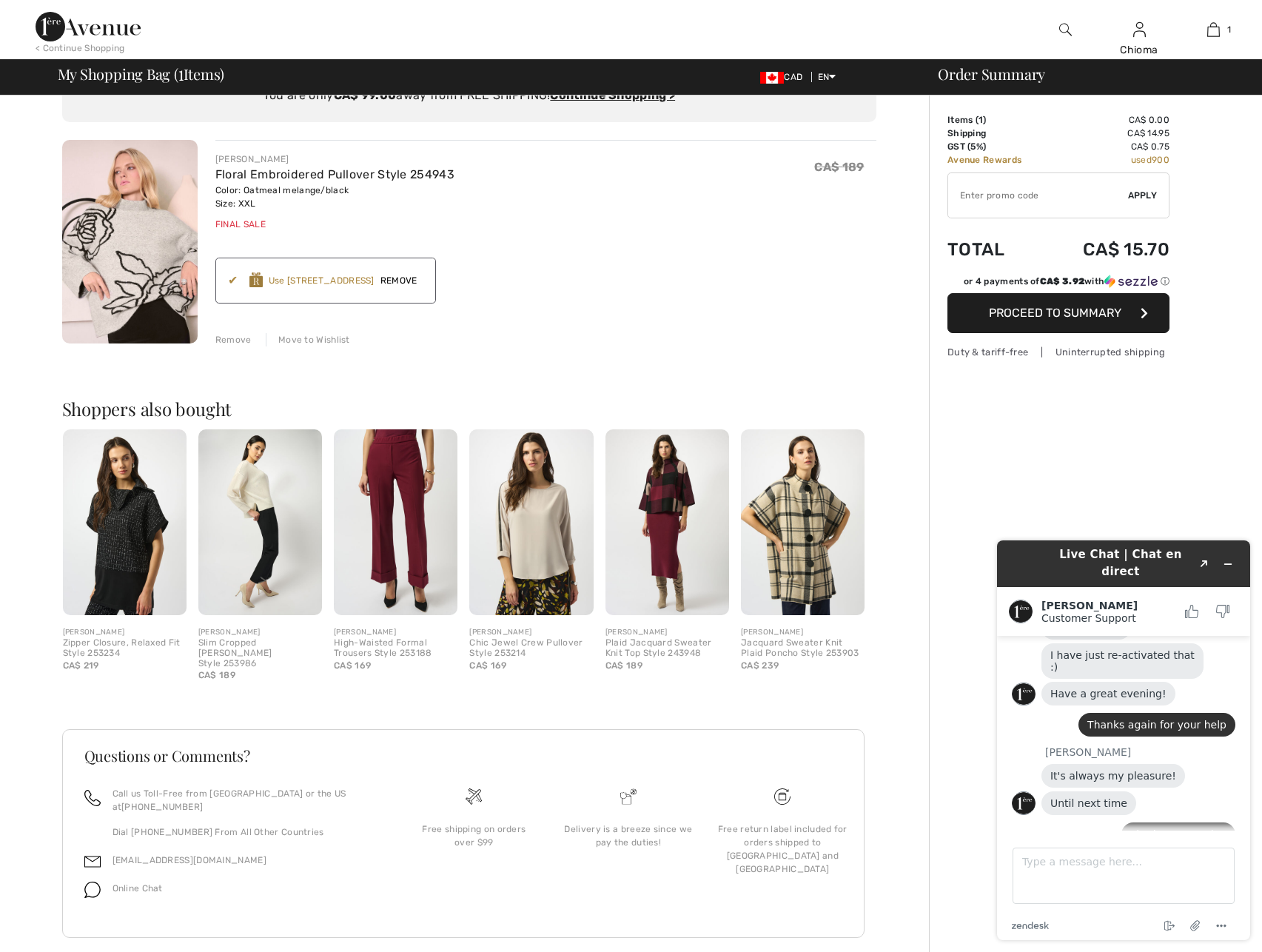
scroll to position [1433, 0]
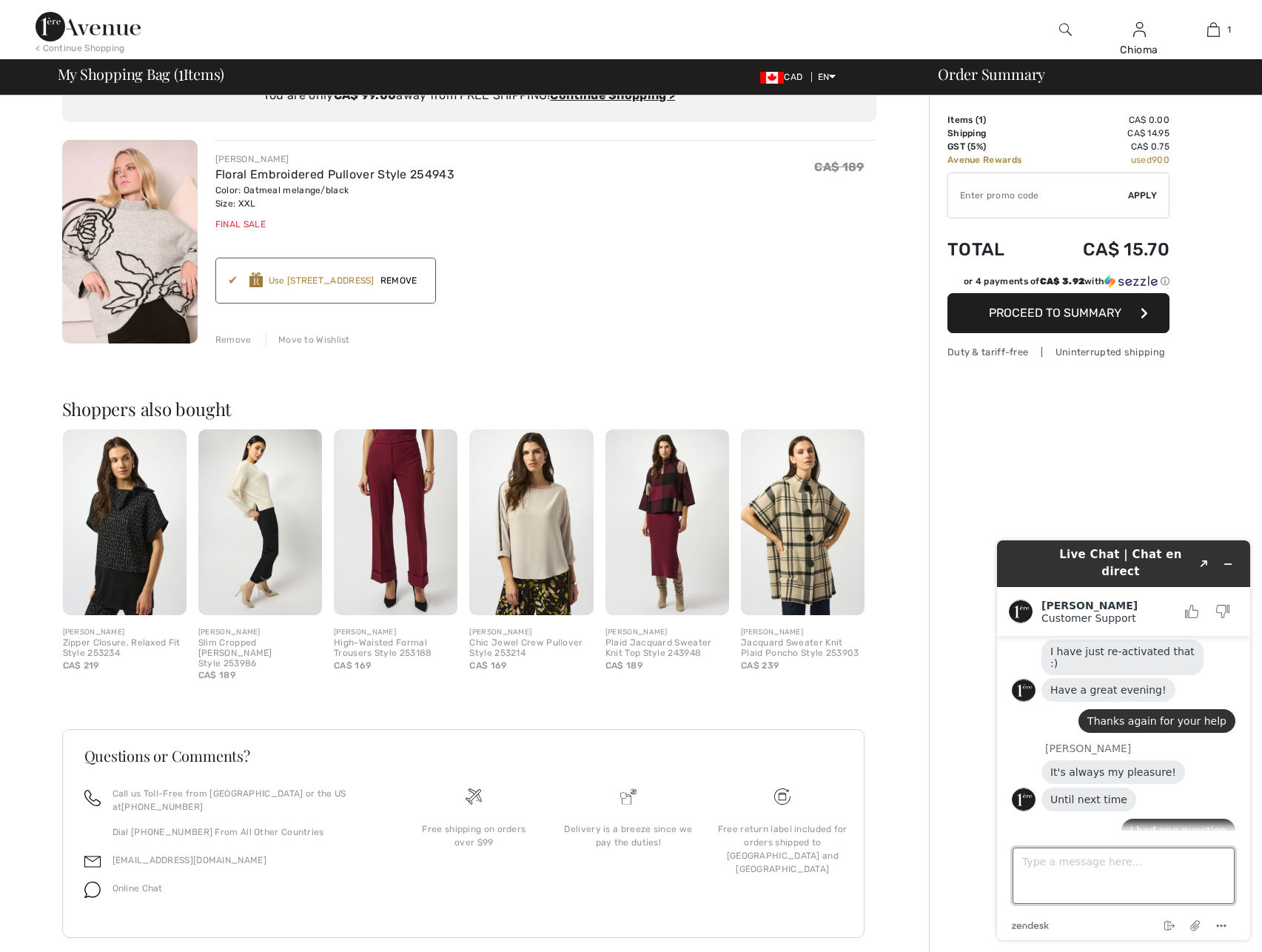
click at [1059, 872] on textarea "Type a message here..." at bounding box center [1123, 876] width 222 height 56
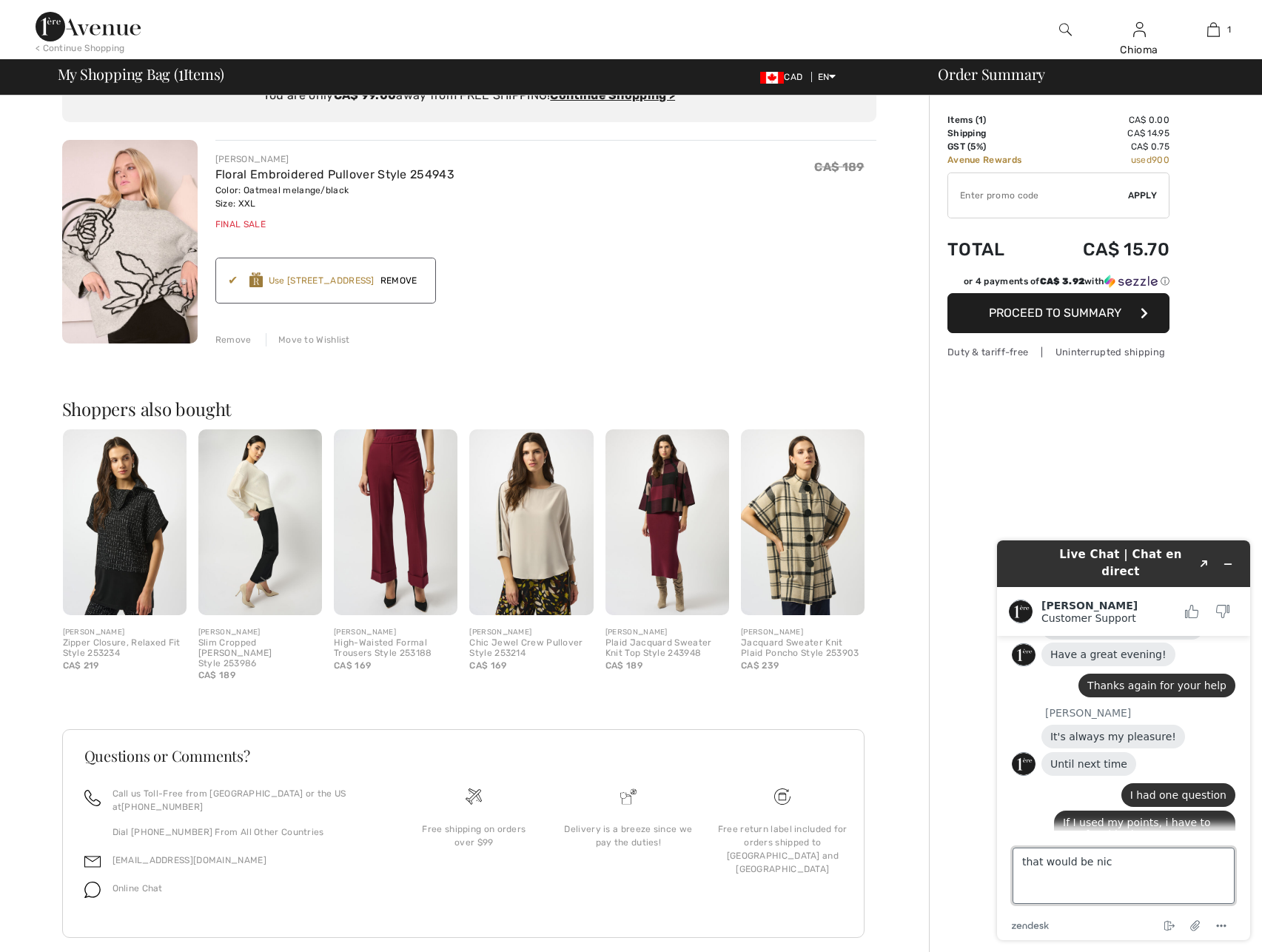
scroll to position [1468, 0]
type textarea "that would be nice. I was going to buy the sweater 254943"
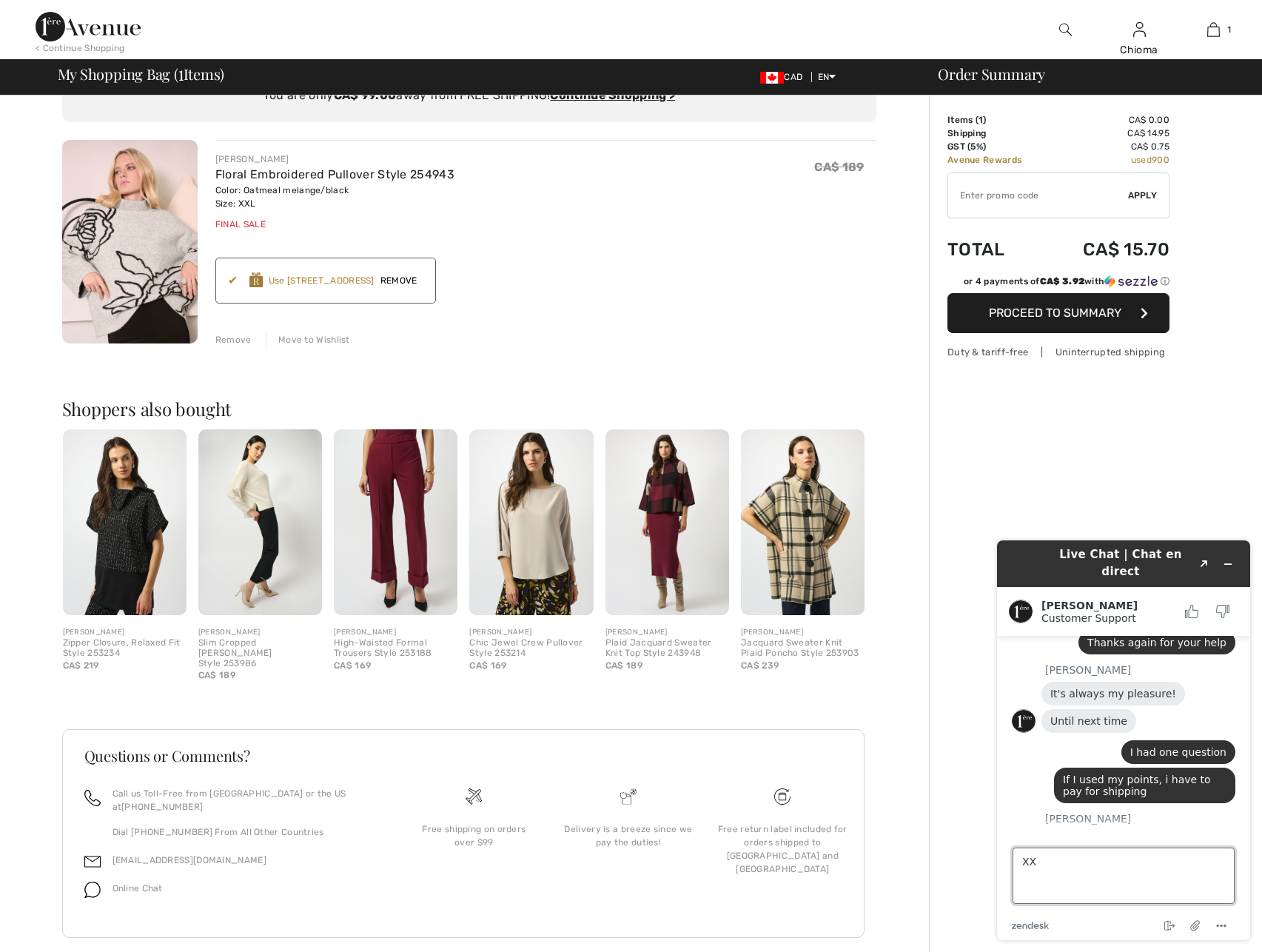
type textarea "XXL"
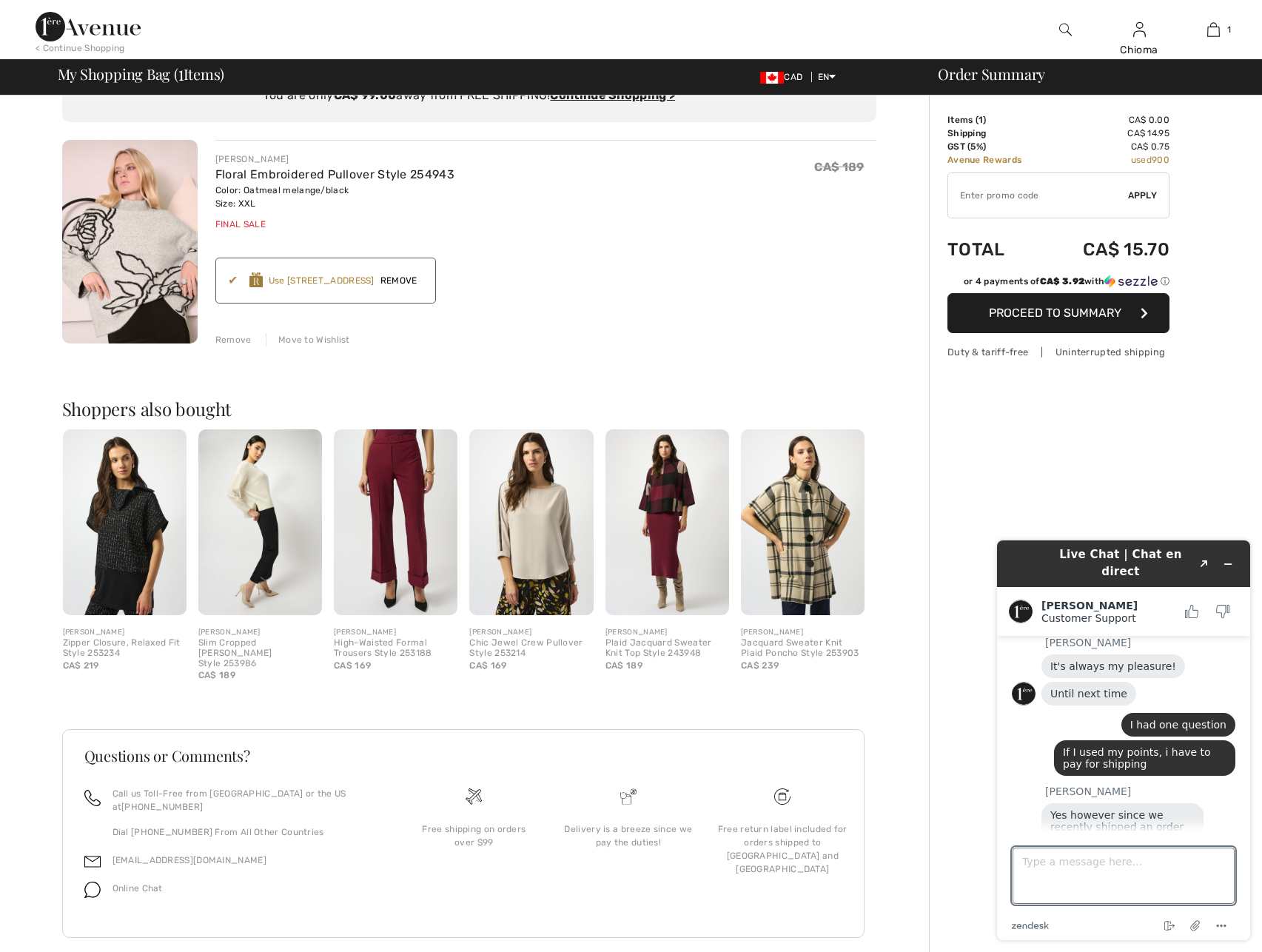
click at [396, 280] on span "Remove" at bounding box center [399, 280] width 49 height 13
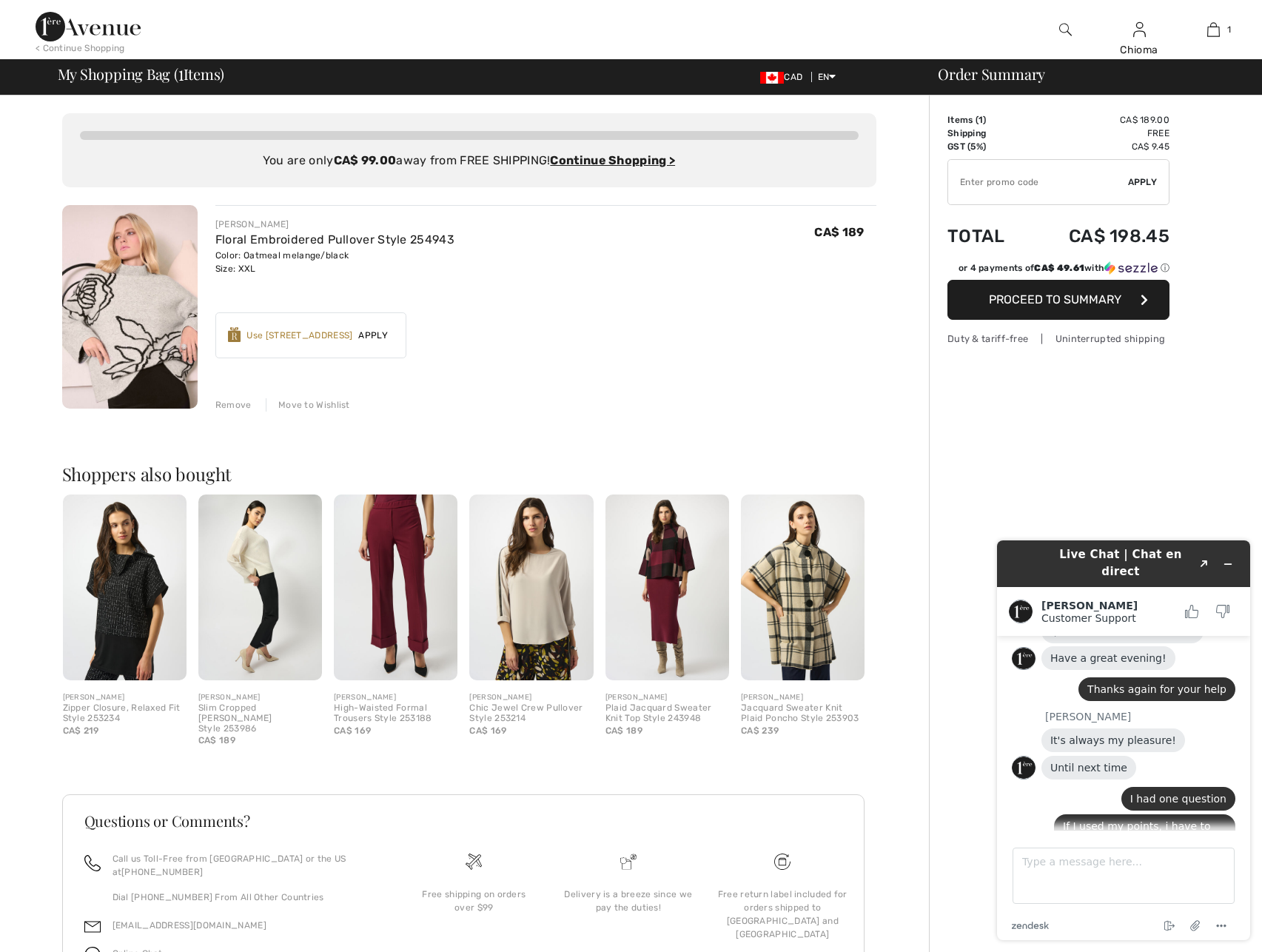
scroll to position [1628, 0]
